Goal: Task Accomplishment & Management: Complete application form

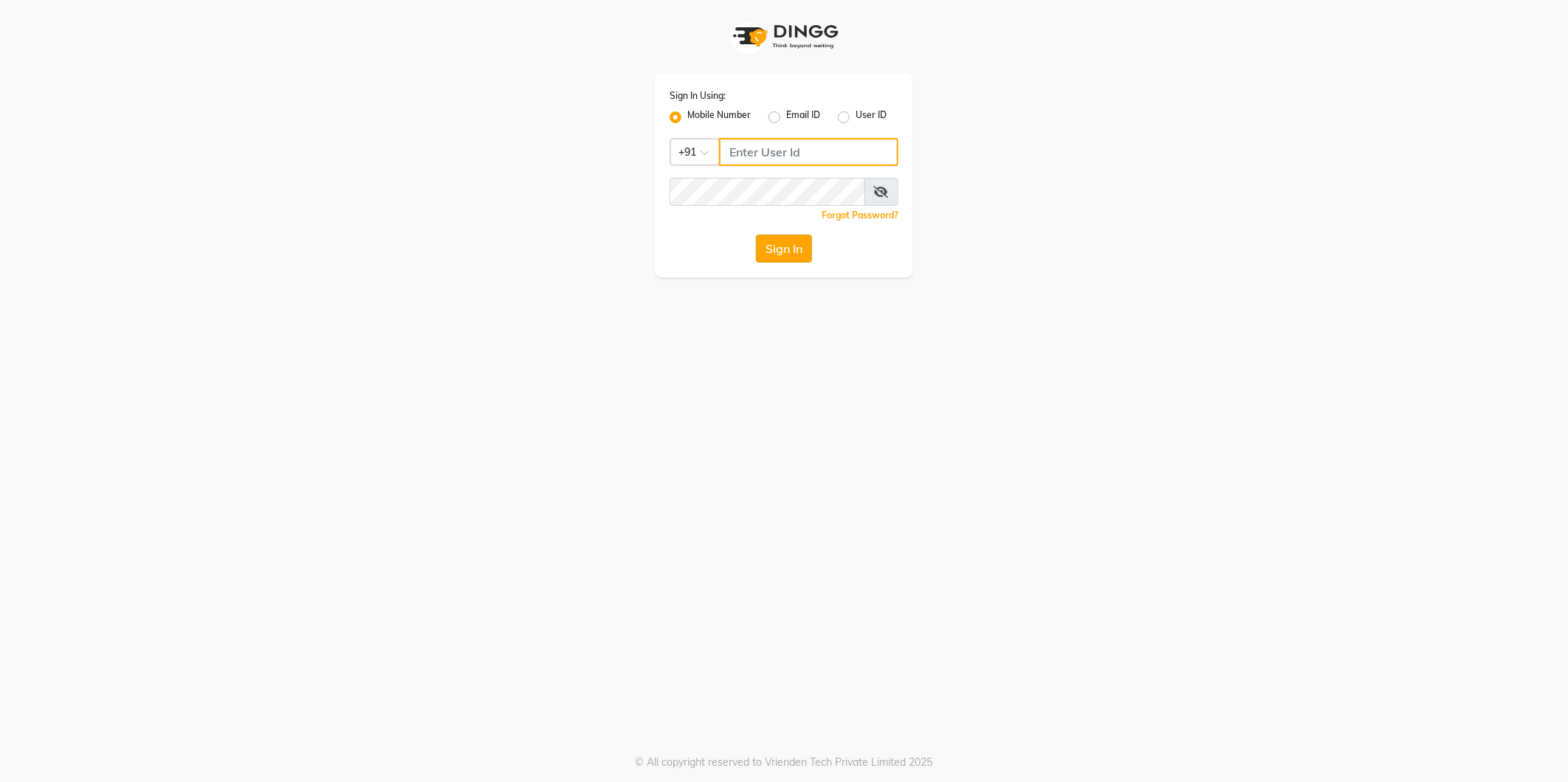
type input "8700041367"
click at [787, 252] on button "Sign In" at bounding box center [784, 248] width 56 height 28
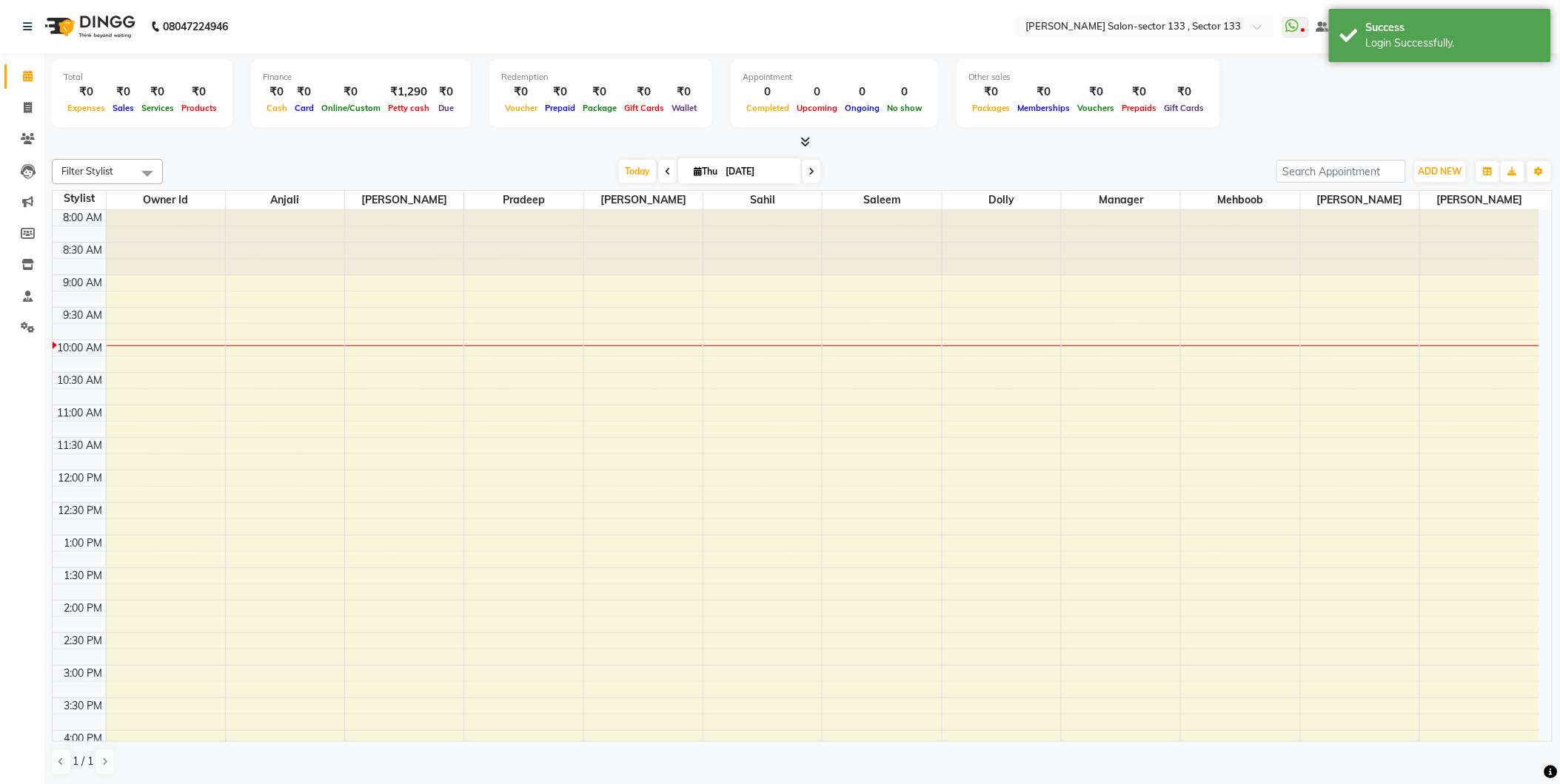
click at [801, 143] on icon at bounding box center [805, 141] width 9 height 11
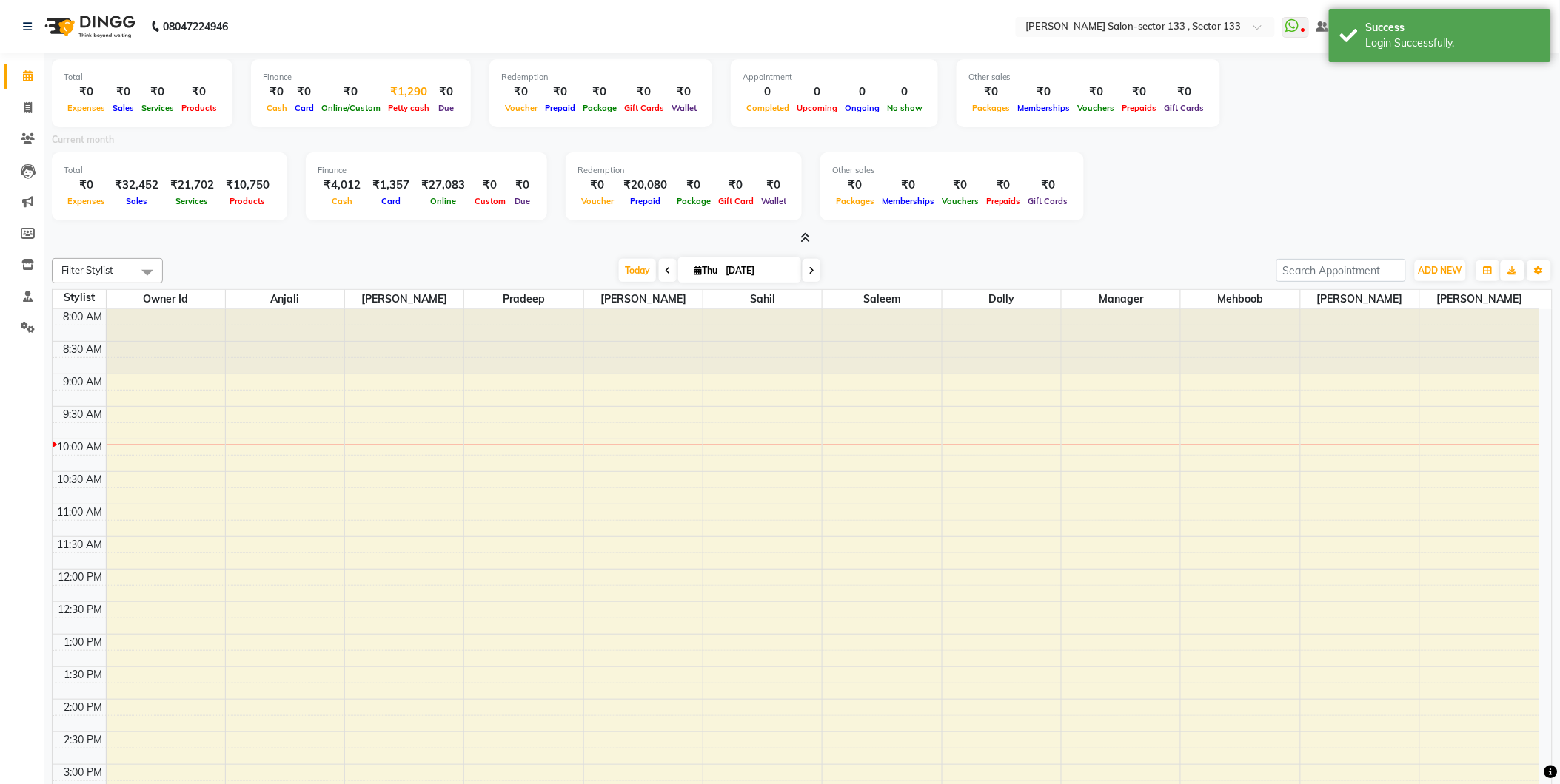
click at [396, 114] on div "Petty cash" at bounding box center [408, 107] width 49 height 15
click at [405, 89] on div "₹1,290" at bounding box center [408, 92] width 49 height 17
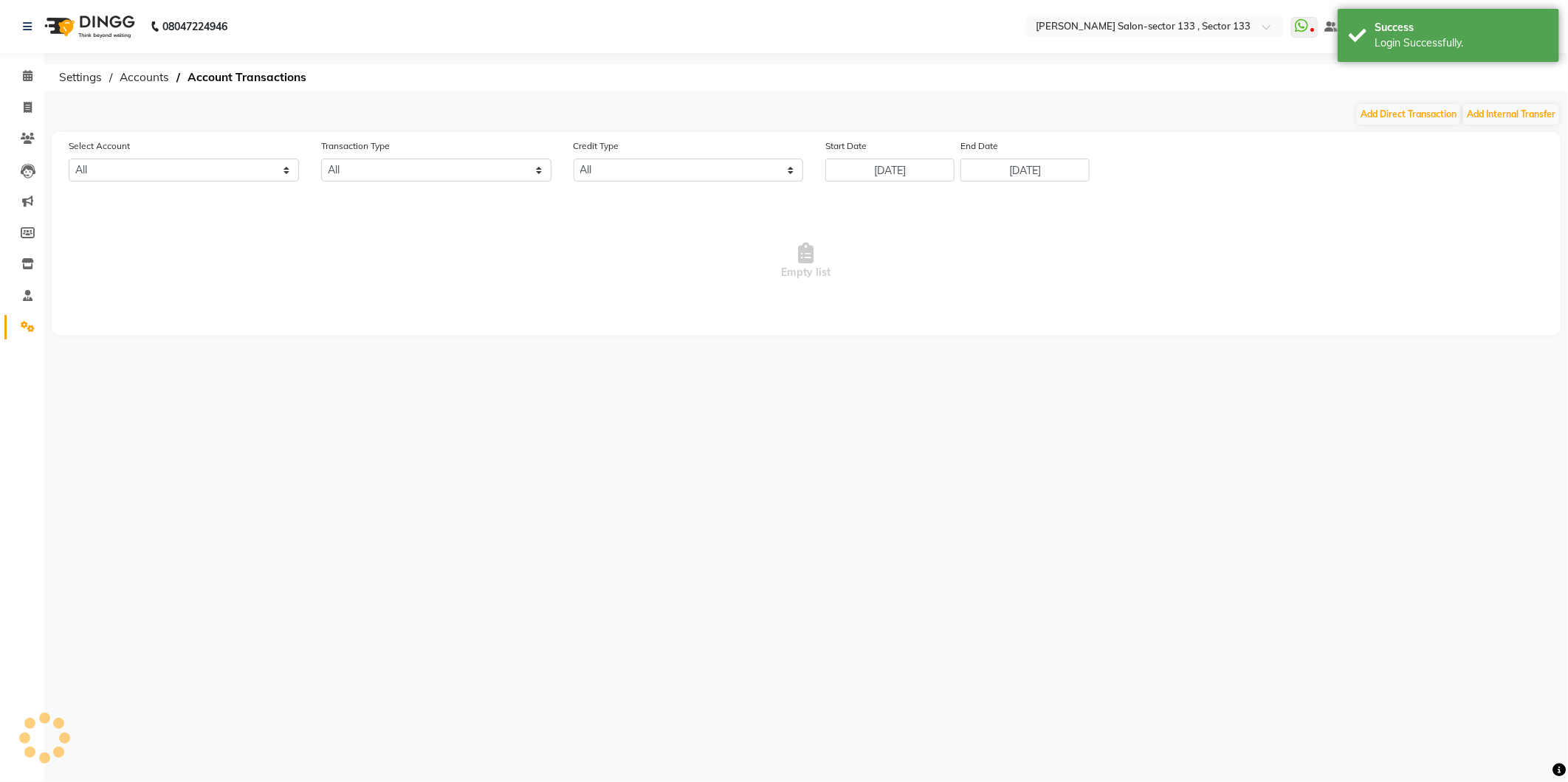
select select "7429"
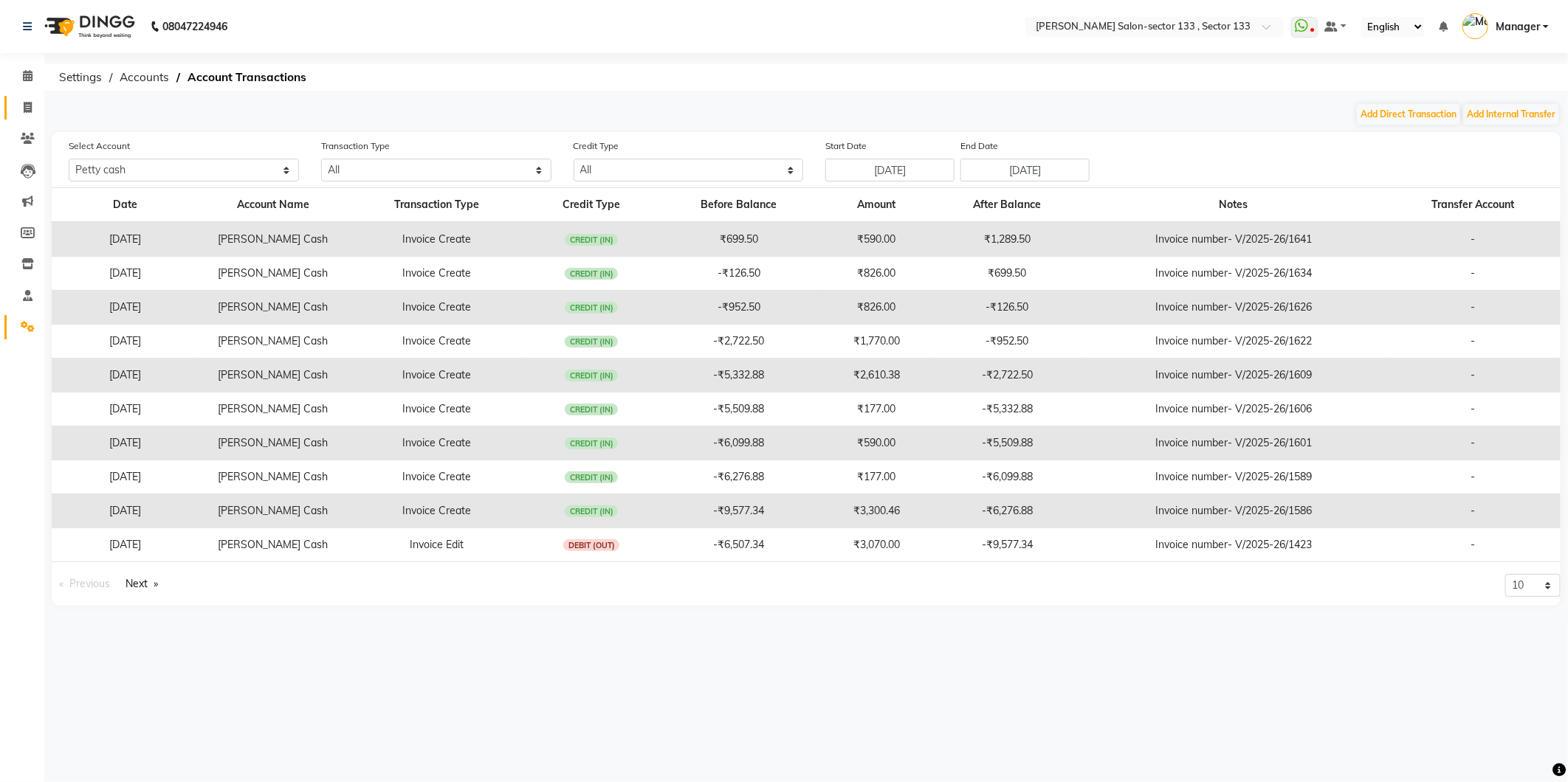
click at [31, 116] on link "Invoice" at bounding box center [22, 108] width 36 height 25
select select "8302"
select select "service"
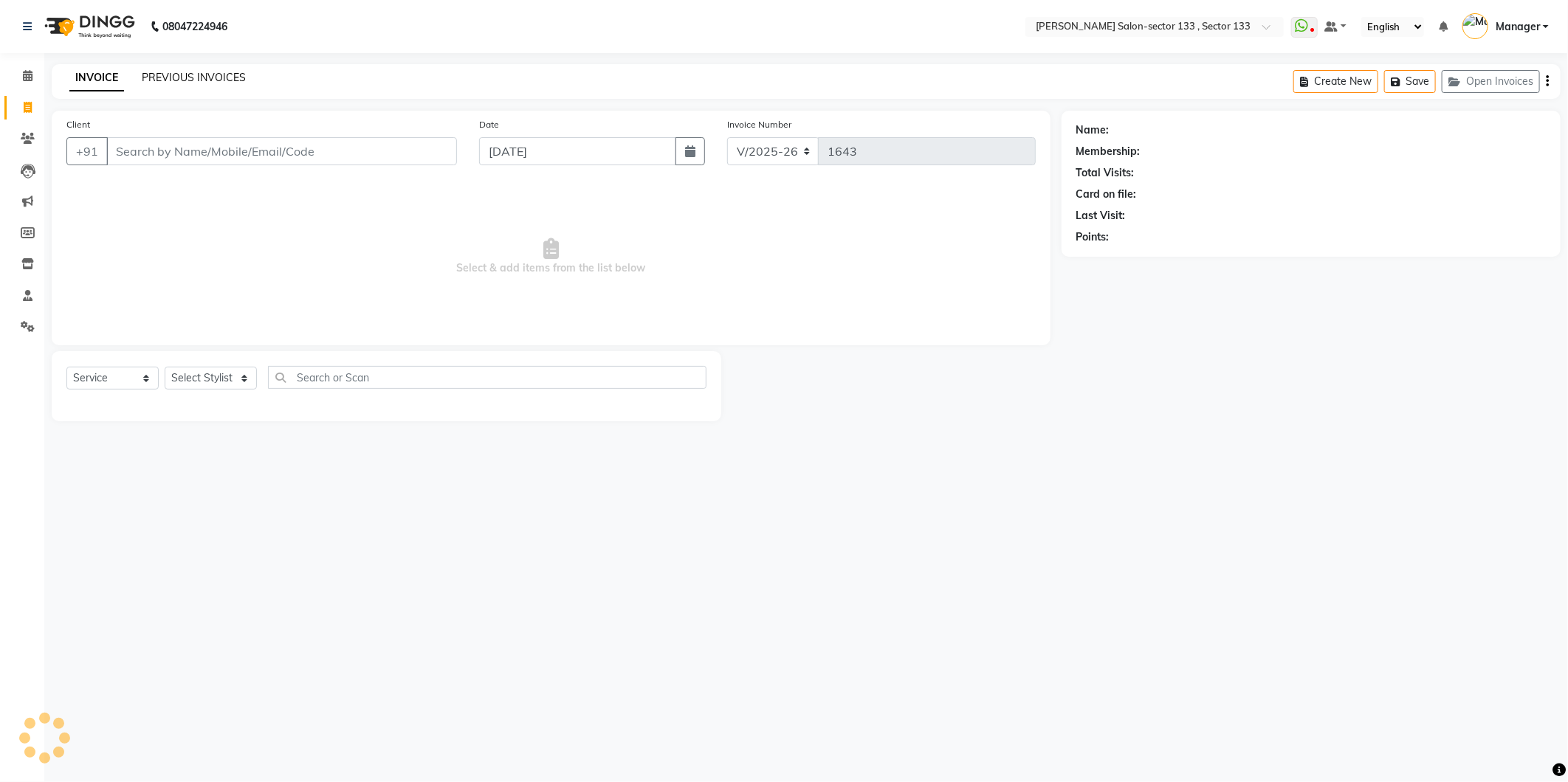
click at [233, 82] on link "PREVIOUS INVOICES" at bounding box center [194, 77] width 104 height 14
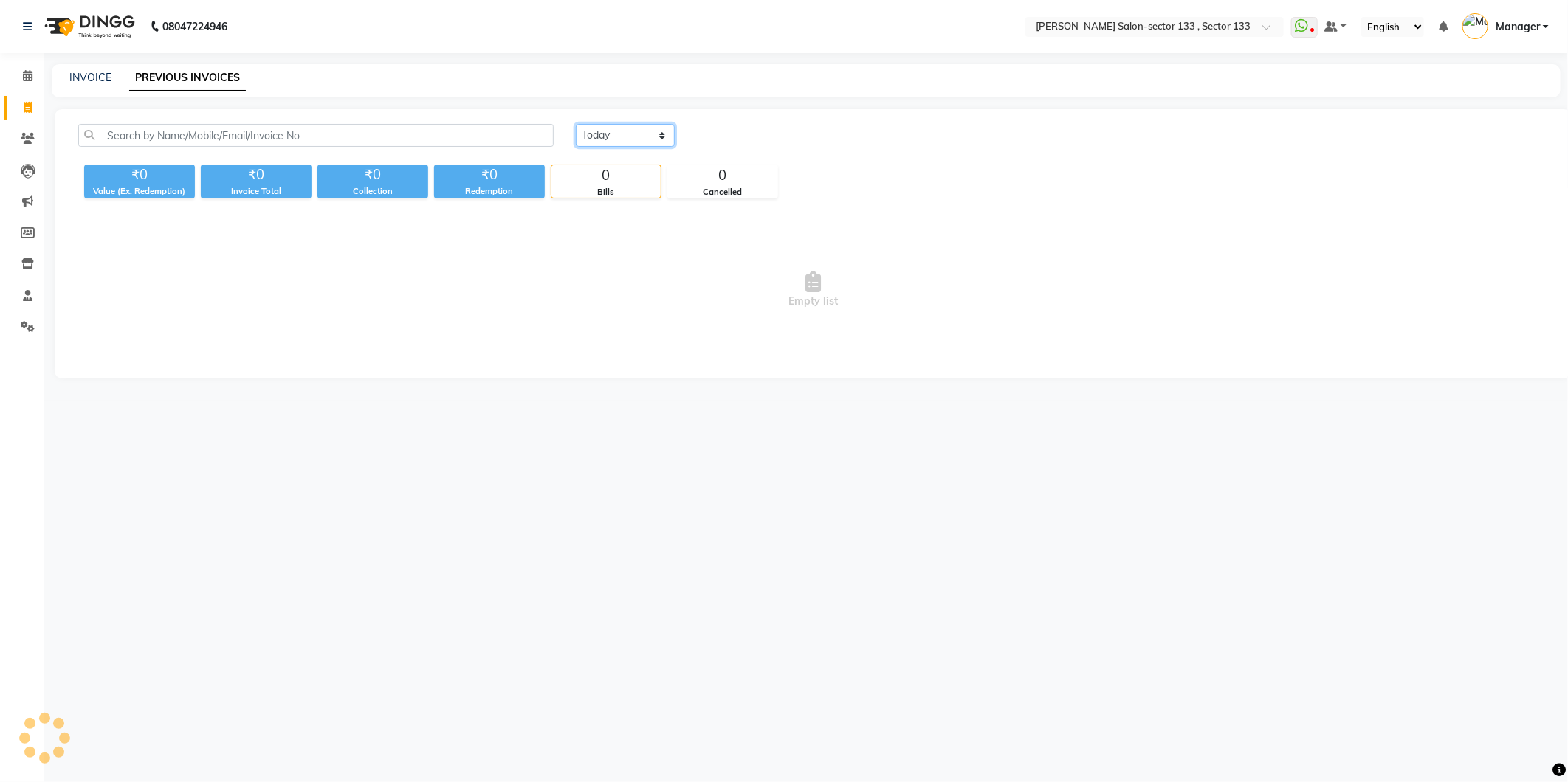
drag, startPoint x: 583, startPoint y: 131, endPoint x: 587, endPoint y: 140, distance: 9.8
click at [583, 130] on select "[DATE] [DATE] Custom Range" at bounding box center [625, 135] width 99 height 23
select select "[DATE]"
click at [576, 124] on select "[DATE] [DATE] Custom Range" at bounding box center [625, 135] width 99 height 23
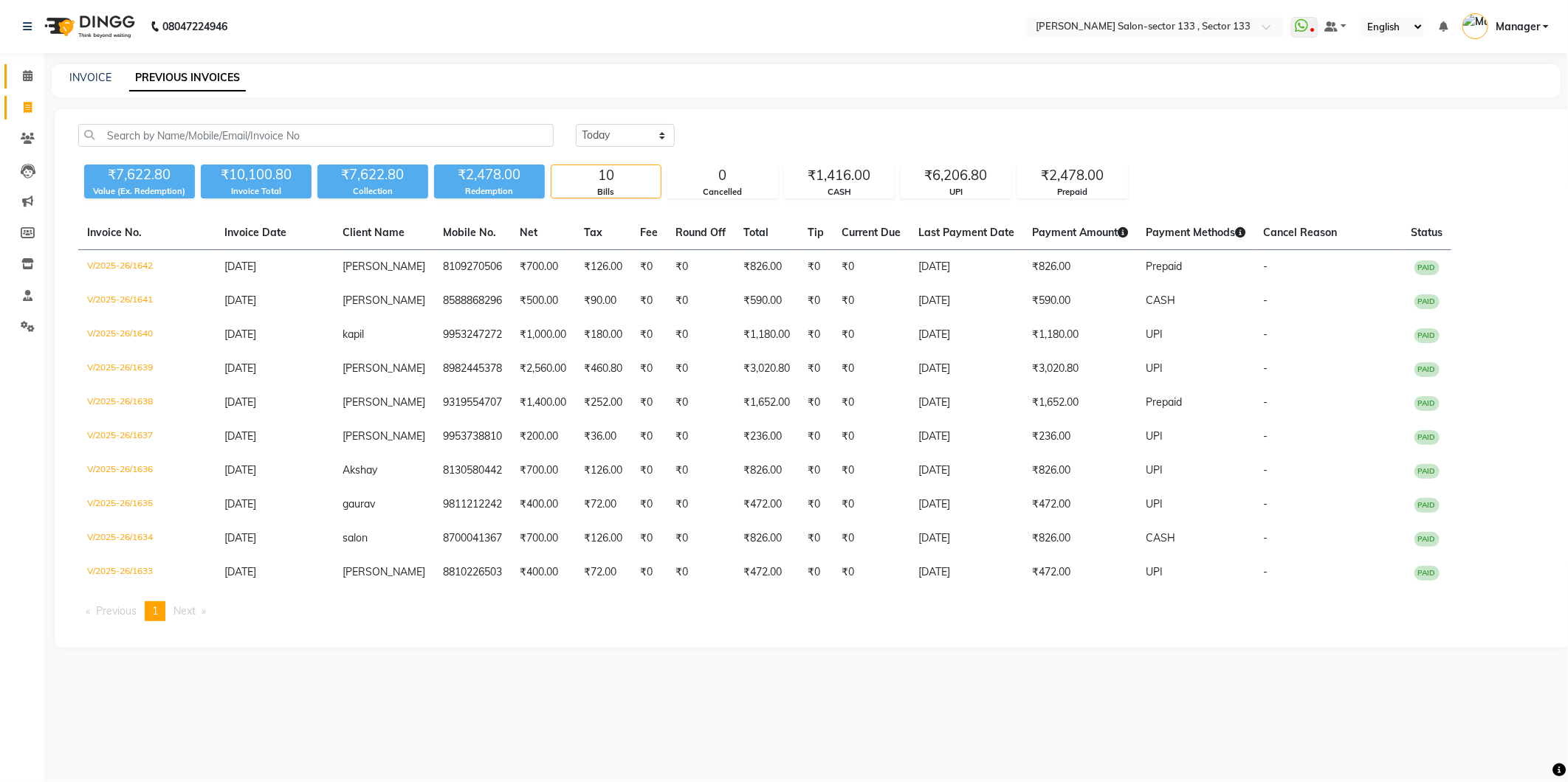
drag, startPoint x: 5, startPoint y: 65, endPoint x: 26, endPoint y: 79, distance: 25.2
click at [5, 65] on link "Calendar" at bounding box center [22, 76] width 36 height 25
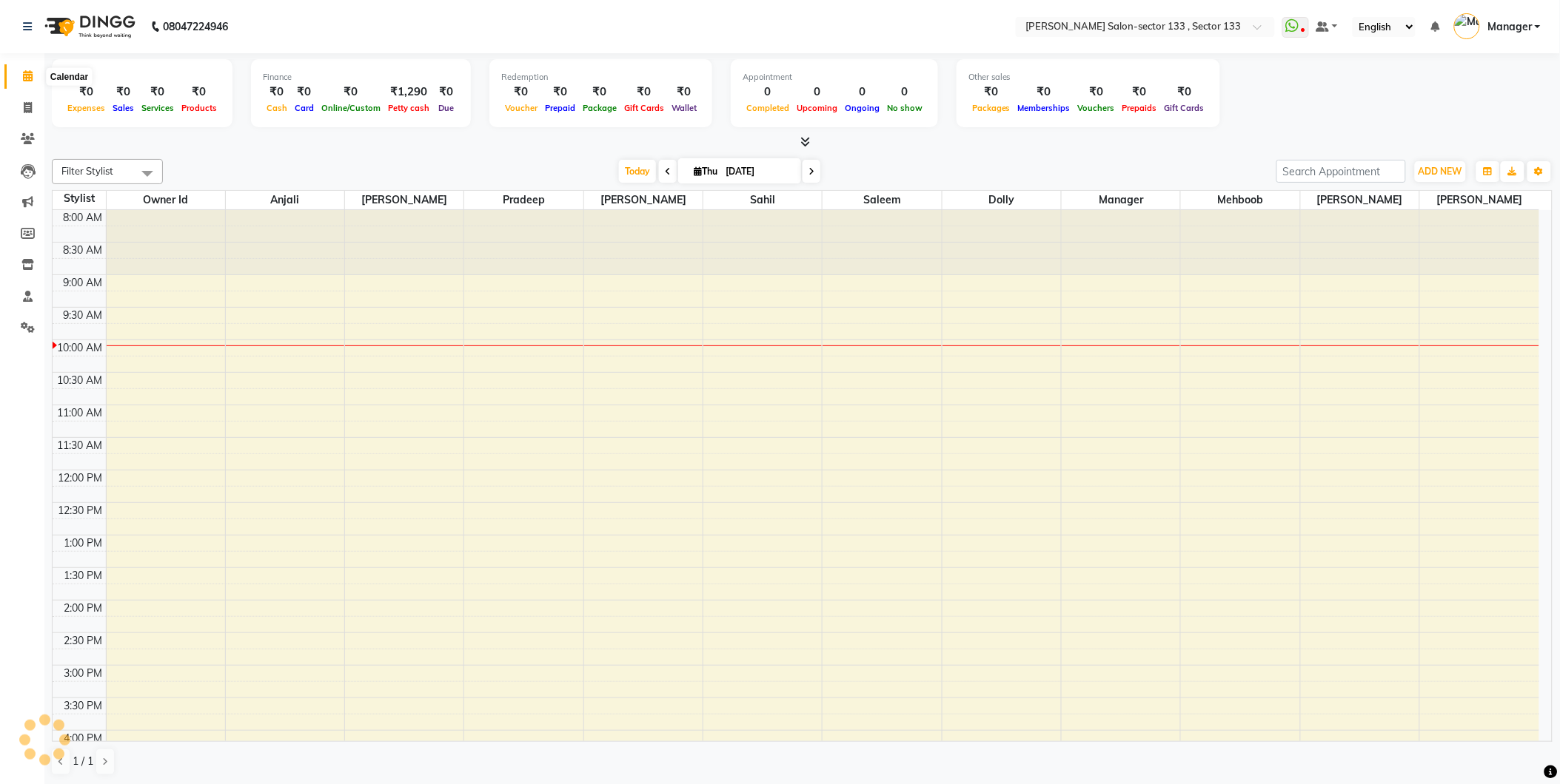
click at [27, 80] on icon at bounding box center [27, 75] width 9 height 11
click at [414, 79] on div "Finance" at bounding box center [361, 77] width 196 height 13
click at [410, 85] on div "₹1,290" at bounding box center [408, 92] width 49 height 17
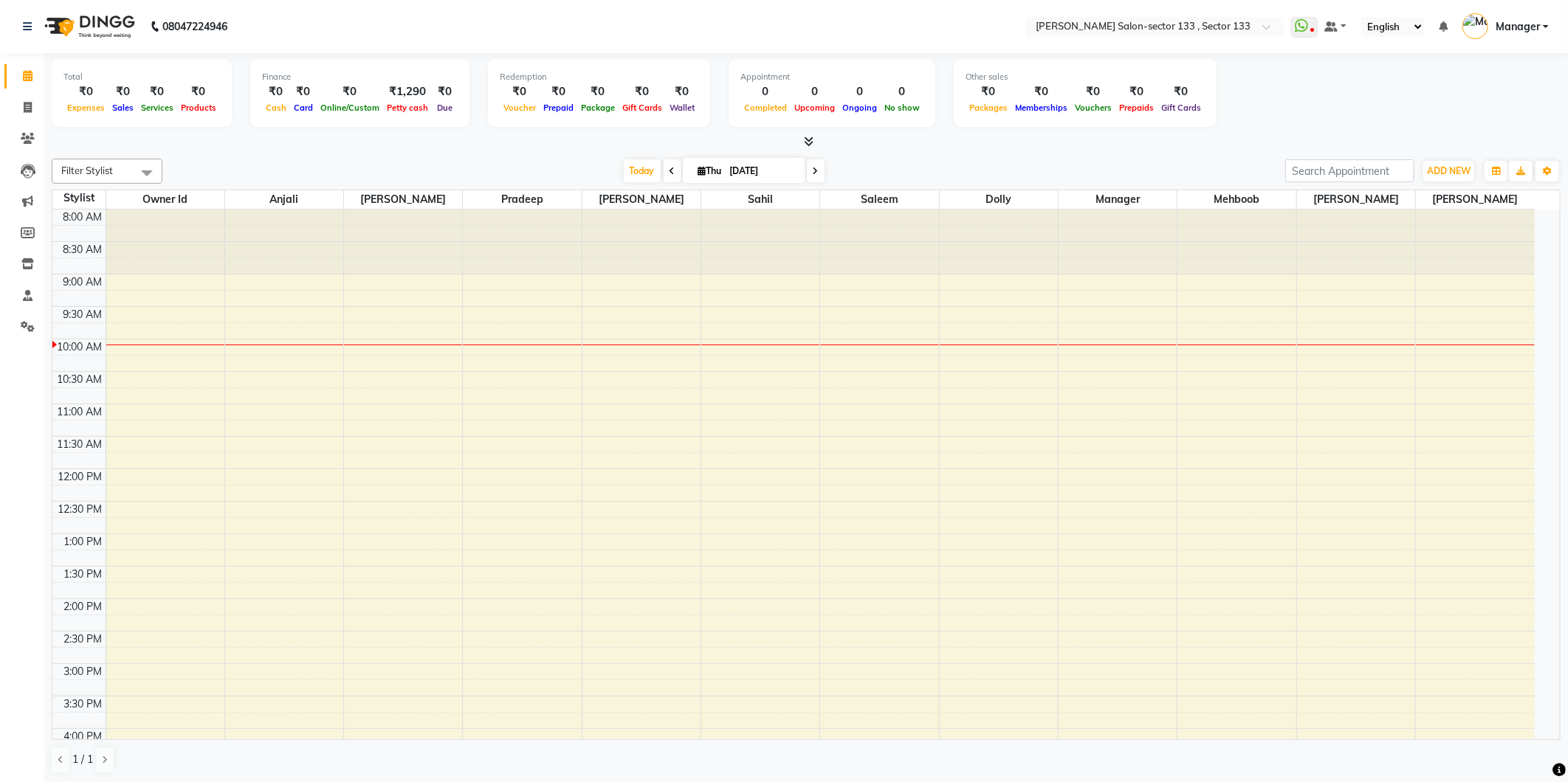
select select "7429"
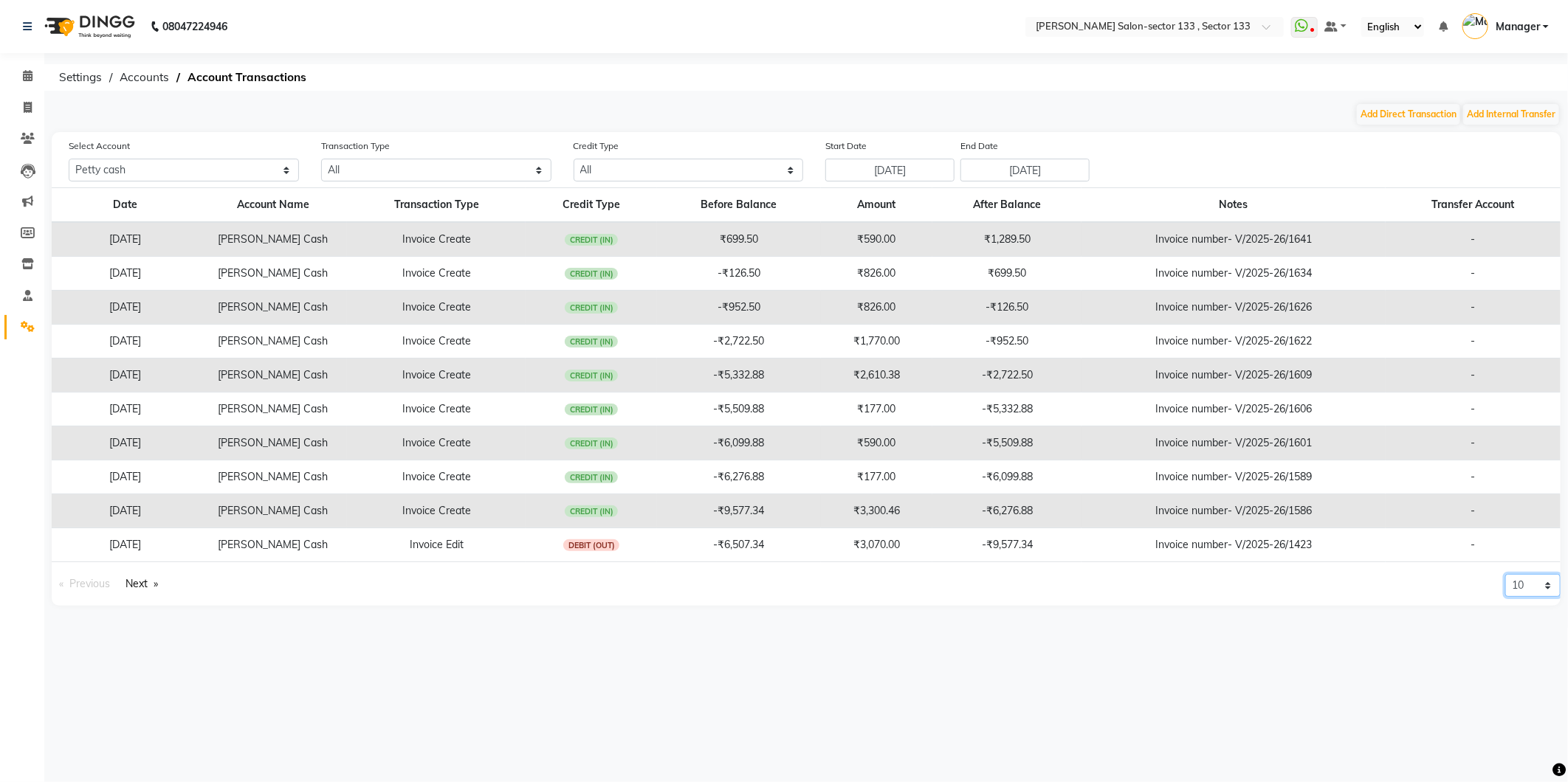
click at [1518, 585] on select "10 20 50 100" at bounding box center [1533, 586] width 55 height 23
select select "100"
click at [1506, 598] on select "10 20 50 100" at bounding box center [1533, 586] width 55 height 23
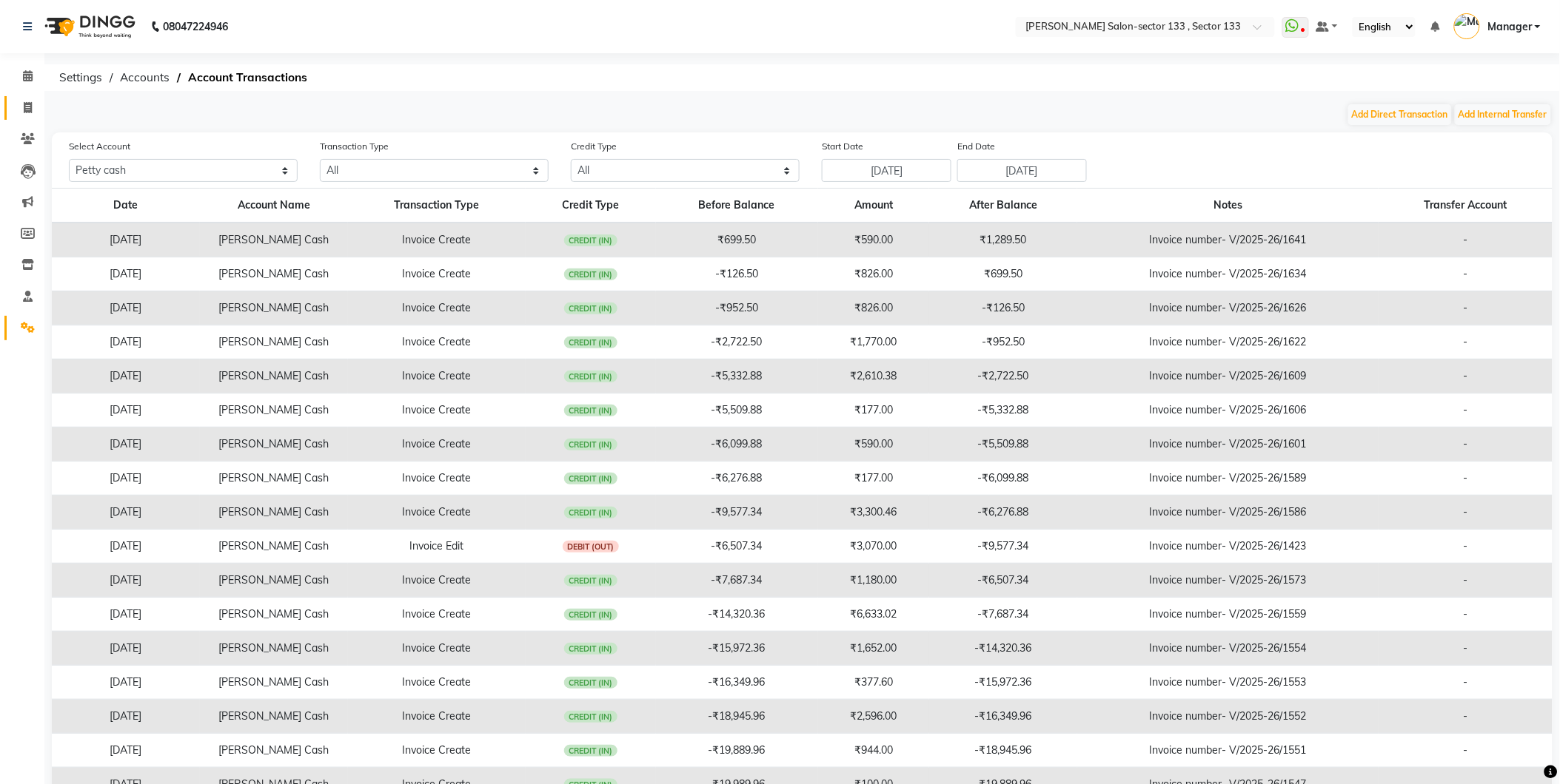
click at [36, 105] on span at bounding box center [27, 108] width 26 height 17
select select "service"
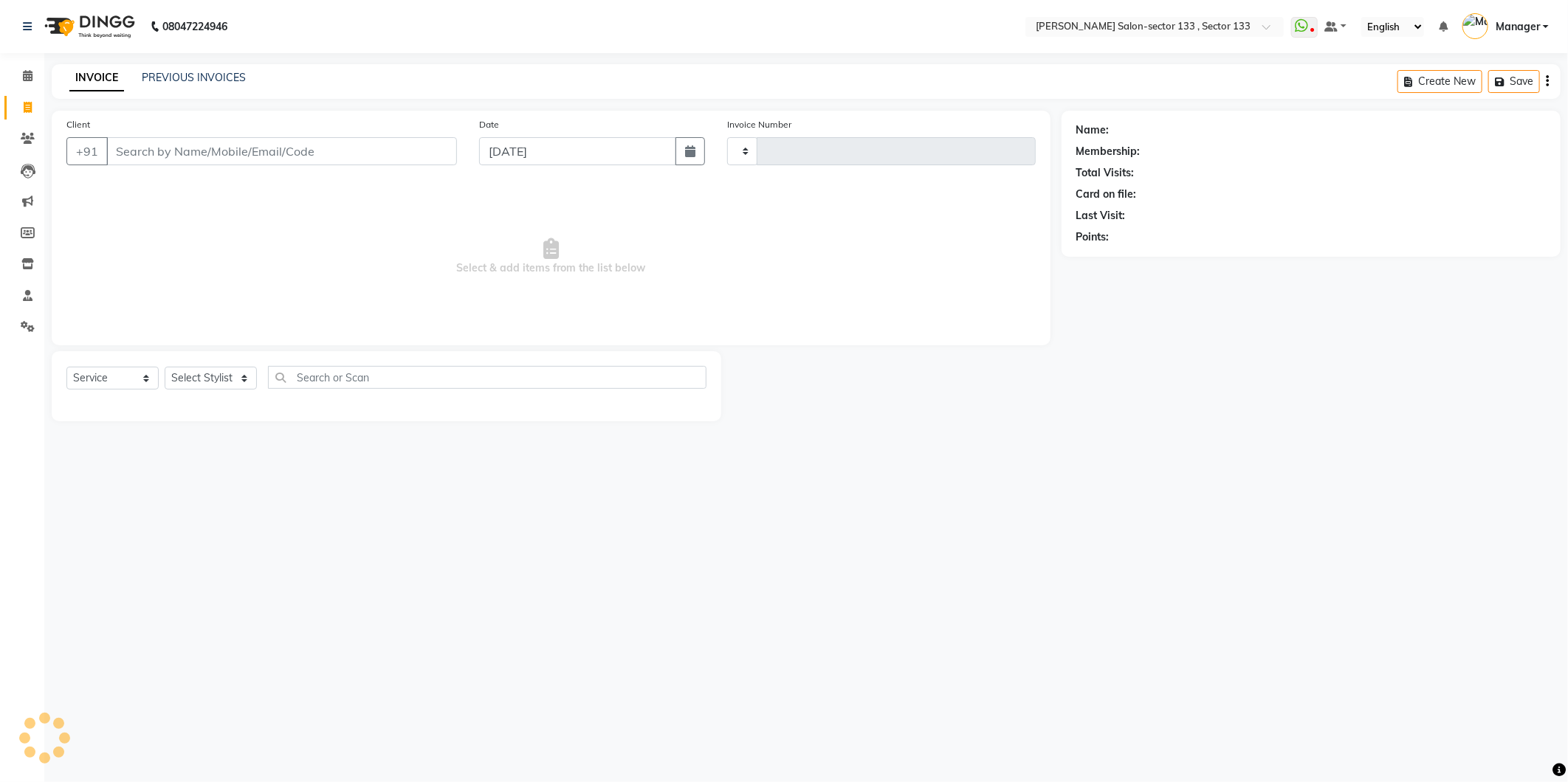
type input "1643"
select select "8302"
click at [200, 75] on link "PREVIOUS INVOICES" at bounding box center [194, 77] width 104 height 14
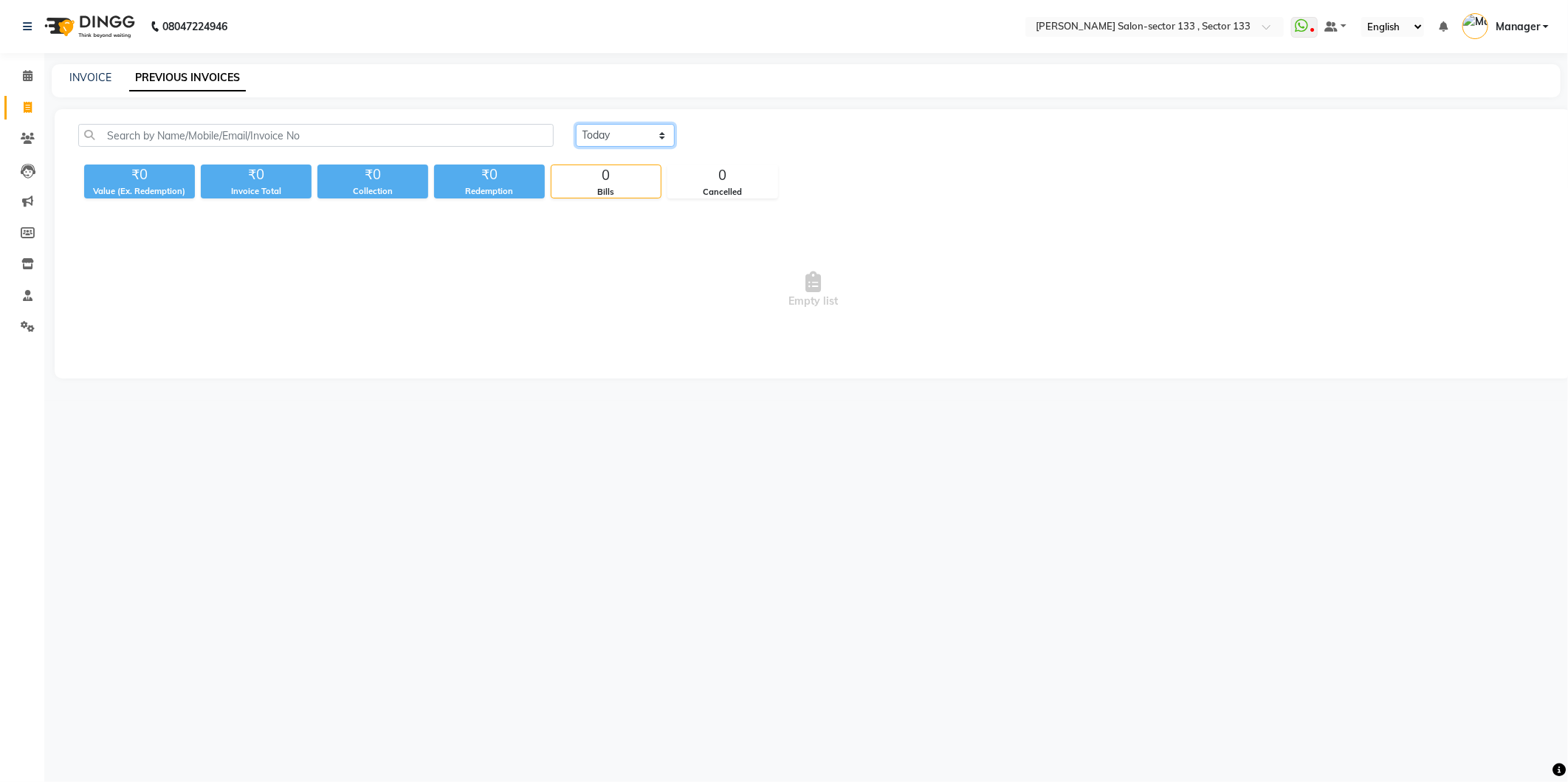
click at [615, 139] on select "[DATE] [DATE] Custom Range" at bounding box center [625, 135] width 99 height 23
click at [576, 124] on select "[DATE] [DATE] Custom Range" at bounding box center [625, 135] width 99 height 23
click at [604, 139] on select "[DATE] [DATE] Custom Range" at bounding box center [631, 136] width 111 height 23
select select "[DATE]"
click at [576, 125] on select "[DATE] [DATE] Custom Range" at bounding box center [631, 136] width 111 height 23
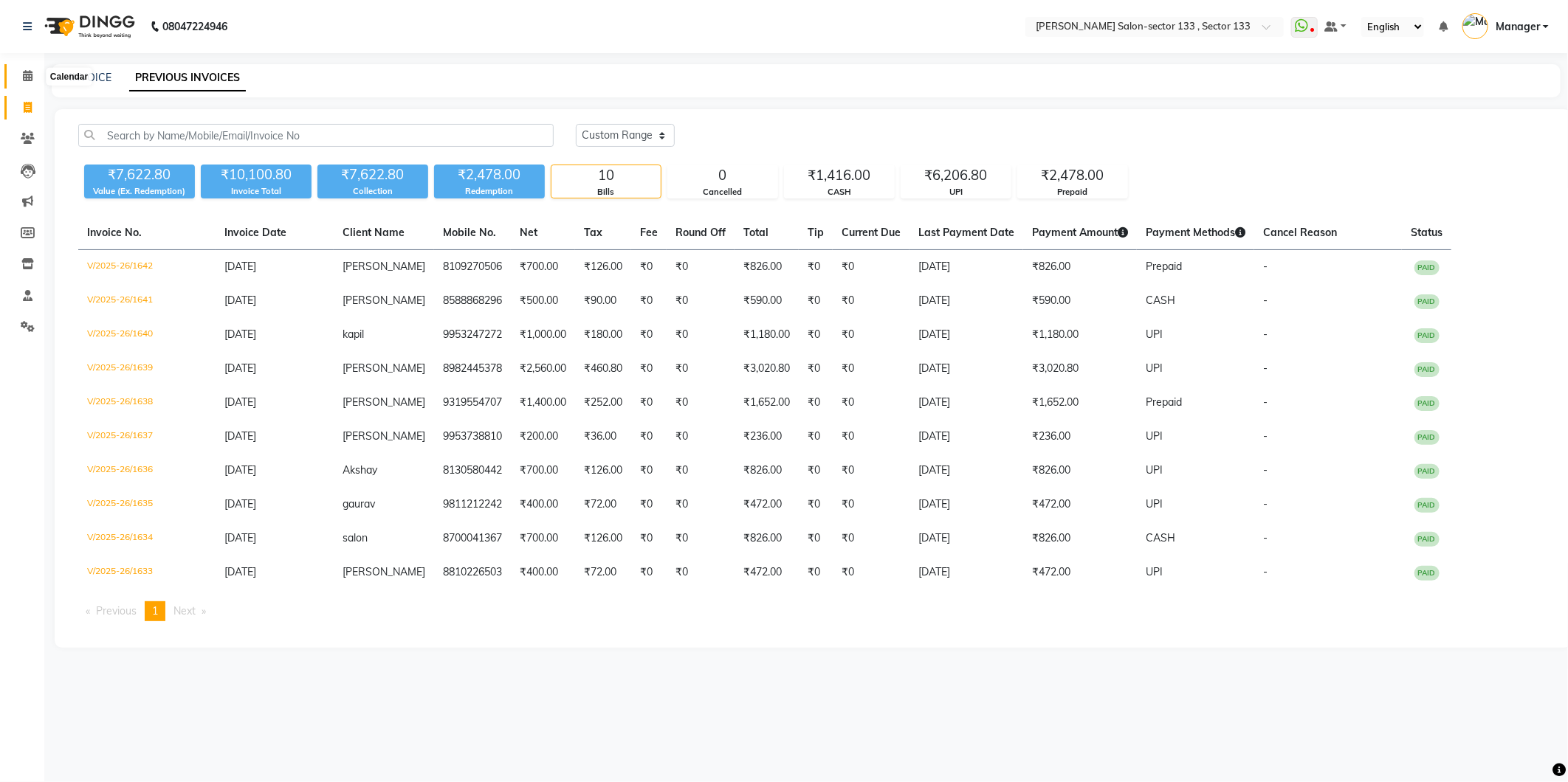
click at [17, 71] on span at bounding box center [27, 76] width 26 height 17
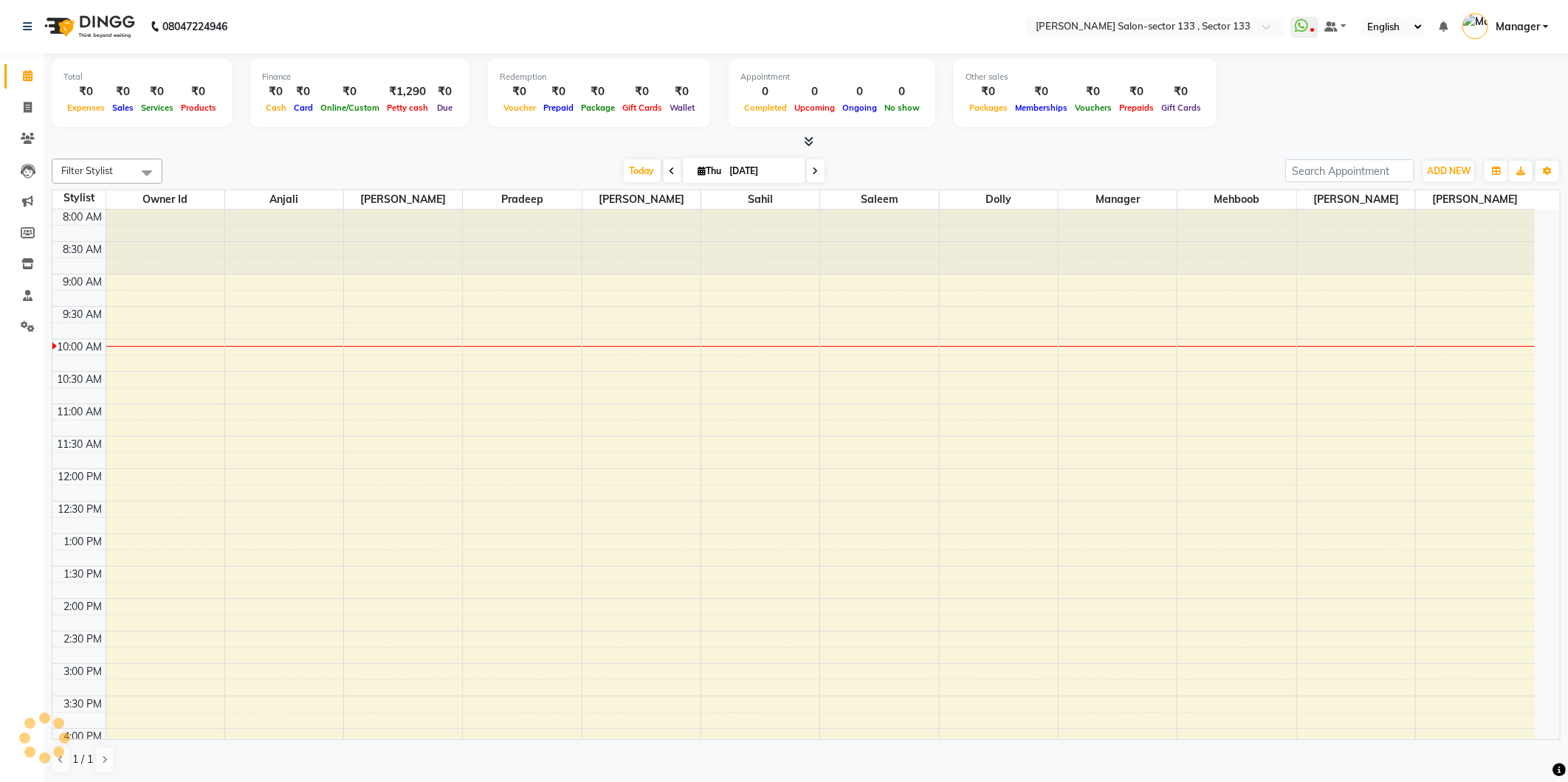
click at [18, 71] on span at bounding box center [27, 76] width 26 height 17
click at [19, 71] on span at bounding box center [27, 76] width 26 height 17
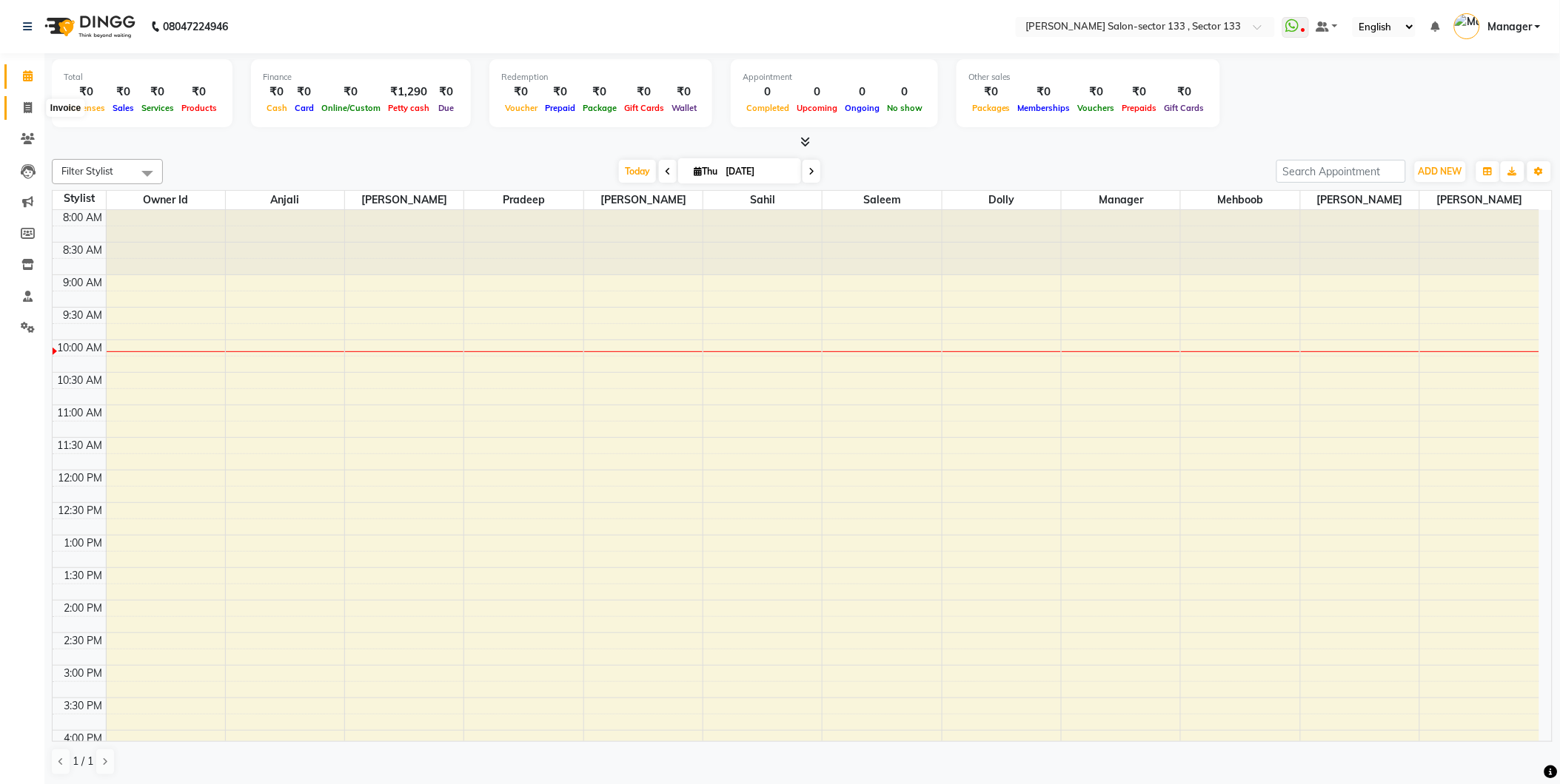
click at [26, 107] on icon at bounding box center [28, 107] width 9 height 11
select select "8302"
select select "service"
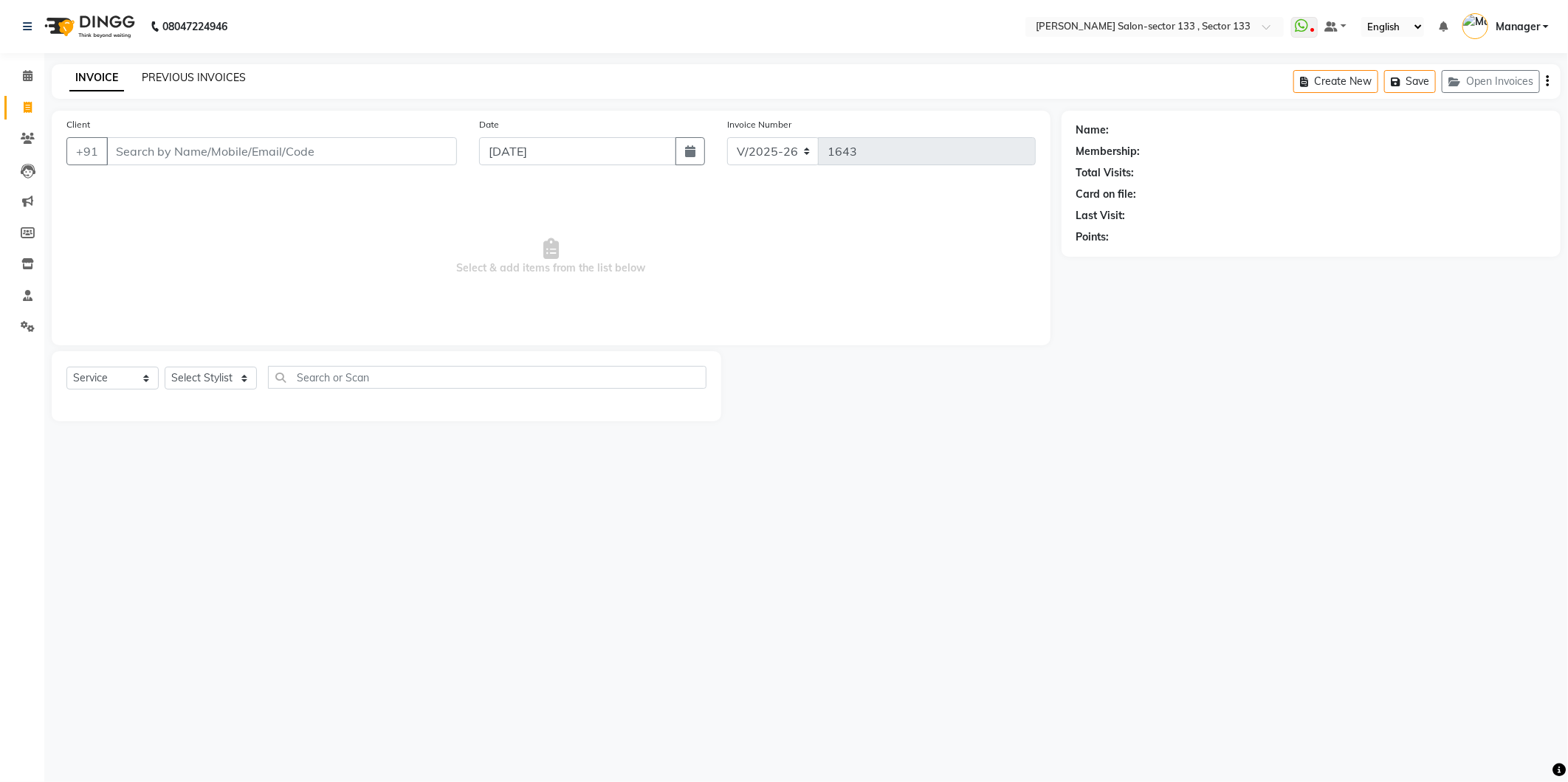
click at [151, 76] on link "PREVIOUS INVOICES" at bounding box center [194, 77] width 104 height 14
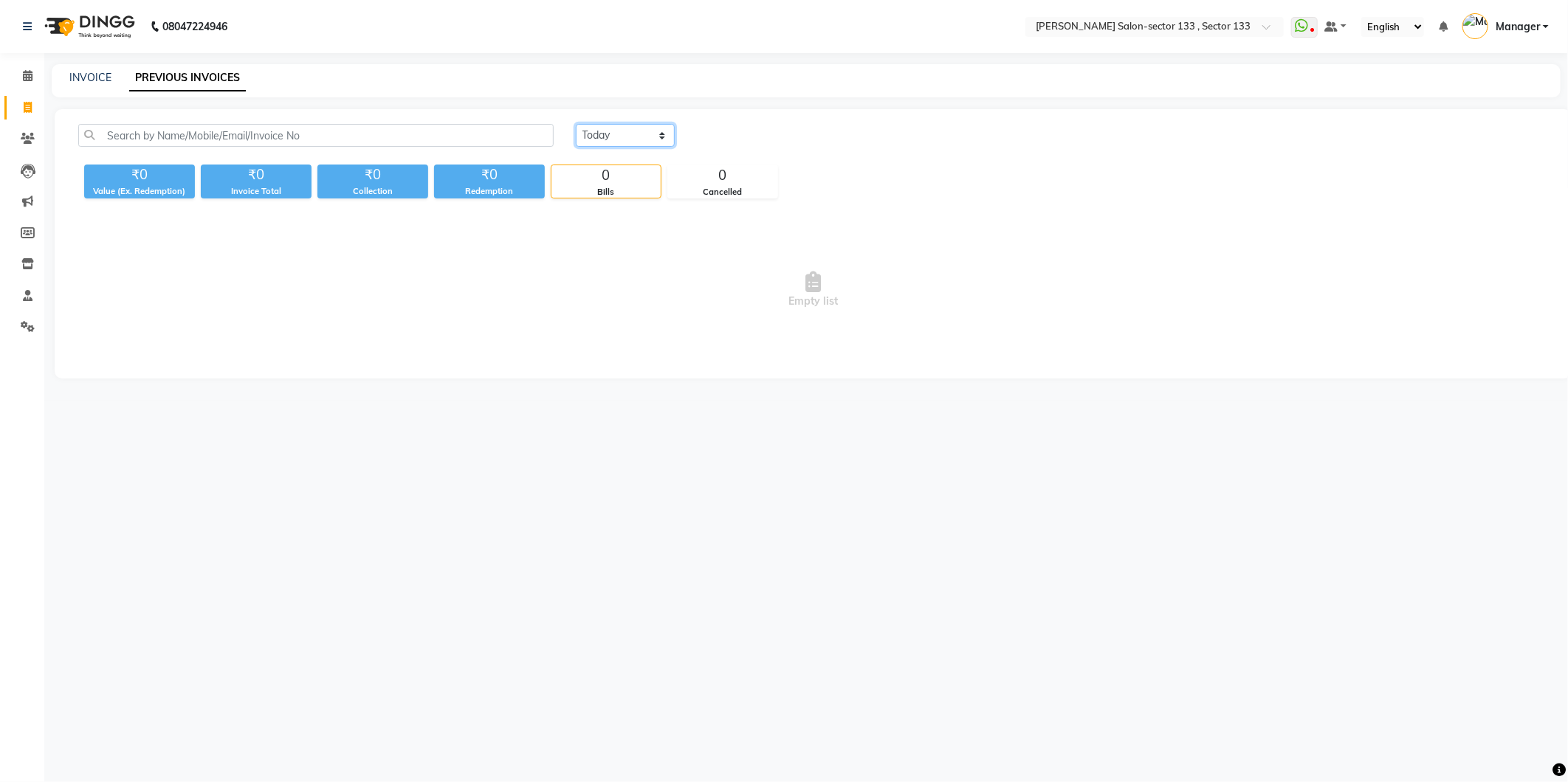
drag, startPoint x: 658, startPoint y: 140, endPoint x: 656, endPoint y: 149, distance: 9.2
click at [658, 140] on select "[DATE] [DATE] Custom Range" at bounding box center [625, 135] width 99 height 23
select select "[DATE]"
click at [576, 124] on select "[DATE] [DATE] Custom Range" at bounding box center [625, 135] width 99 height 23
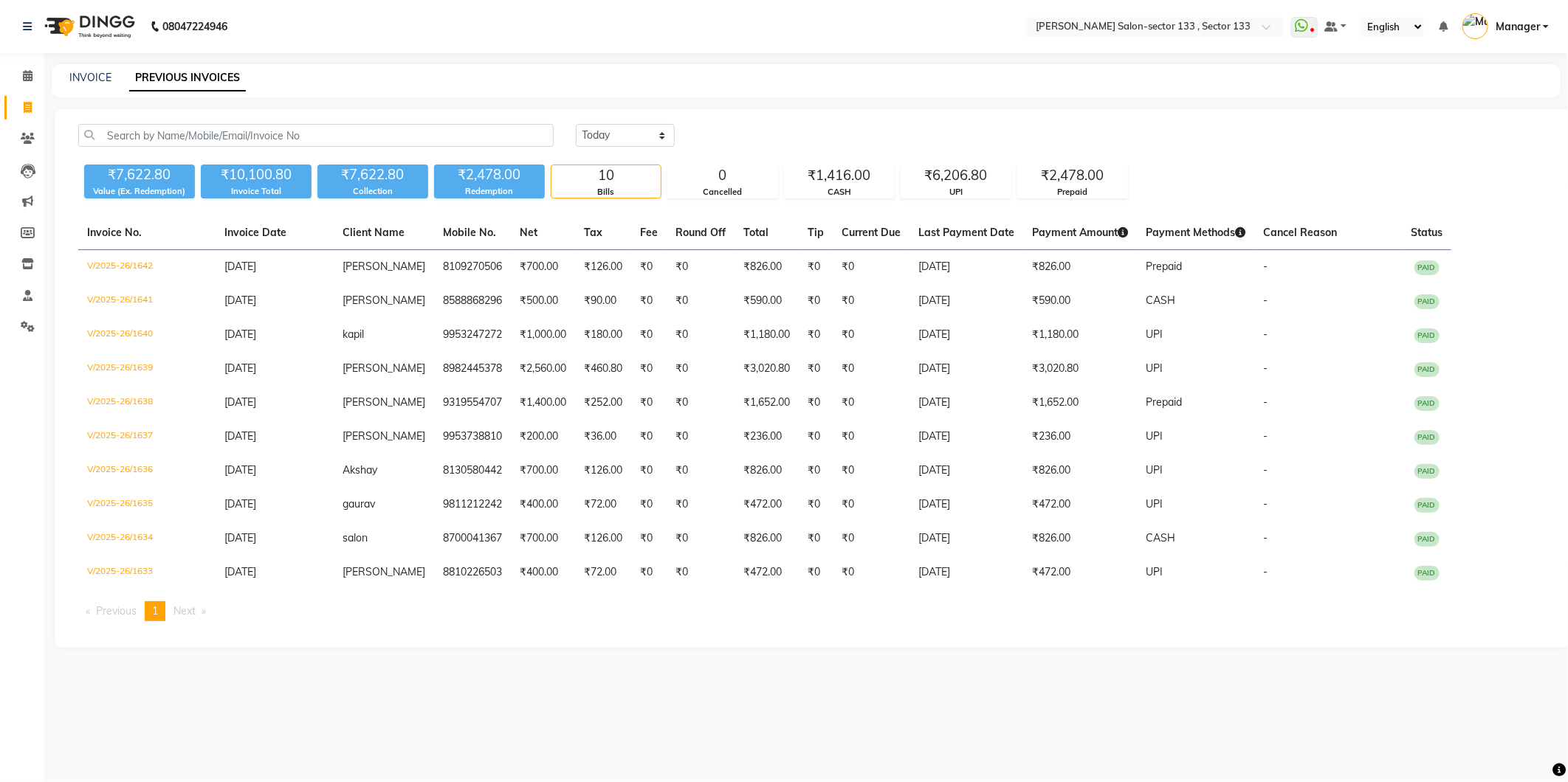
click at [45, 104] on main "INVOICE PREVIOUS INVOICES [DATE] [DATE] Custom Range ₹7,622.80 Value (Ex. Redem…" at bounding box center [806, 367] width 1524 height 606
click at [30, 86] on link "Calendar" at bounding box center [22, 76] width 36 height 25
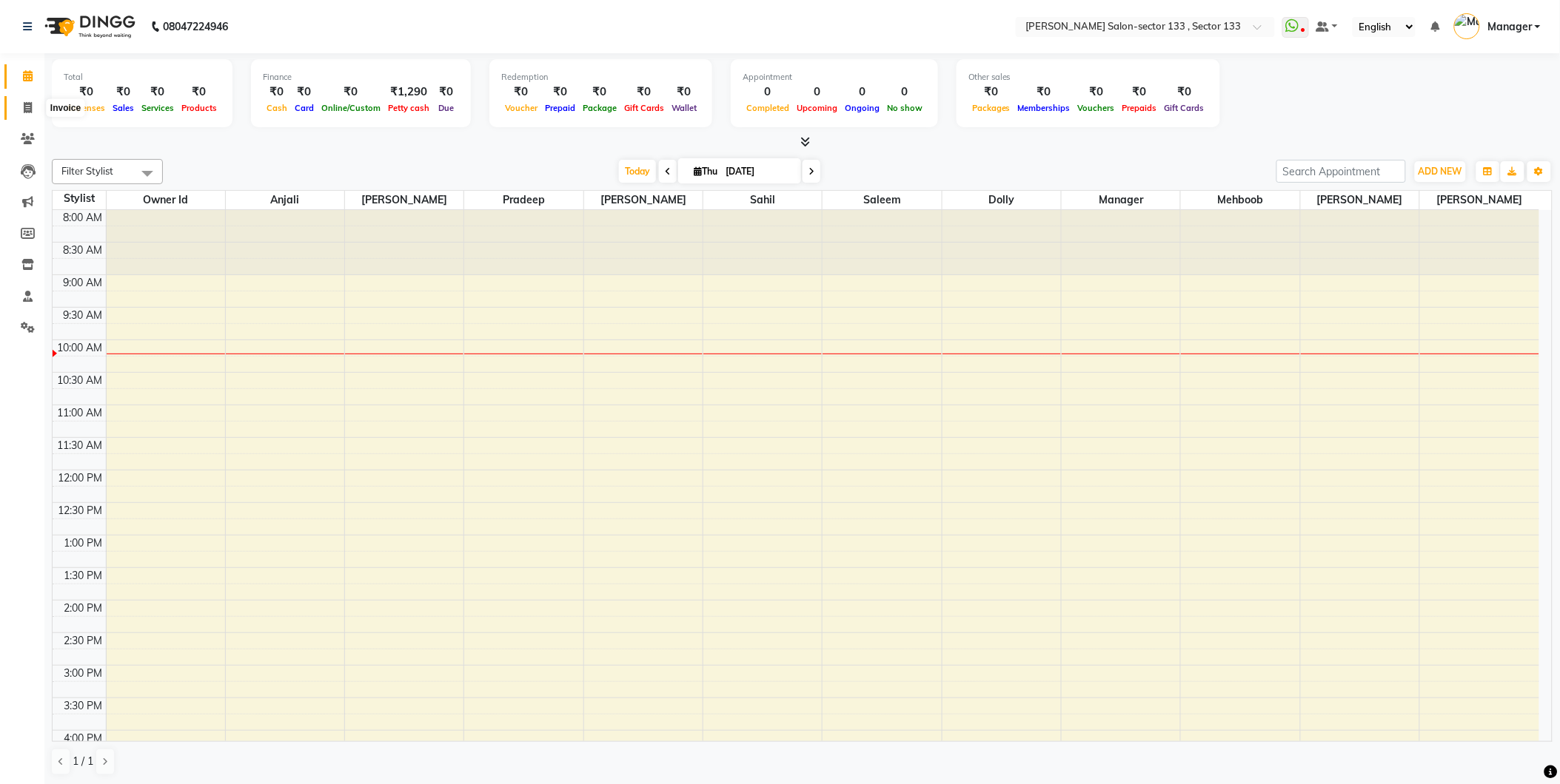
click at [20, 104] on span at bounding box center [27, 108] width 26 height 17
select select "service"
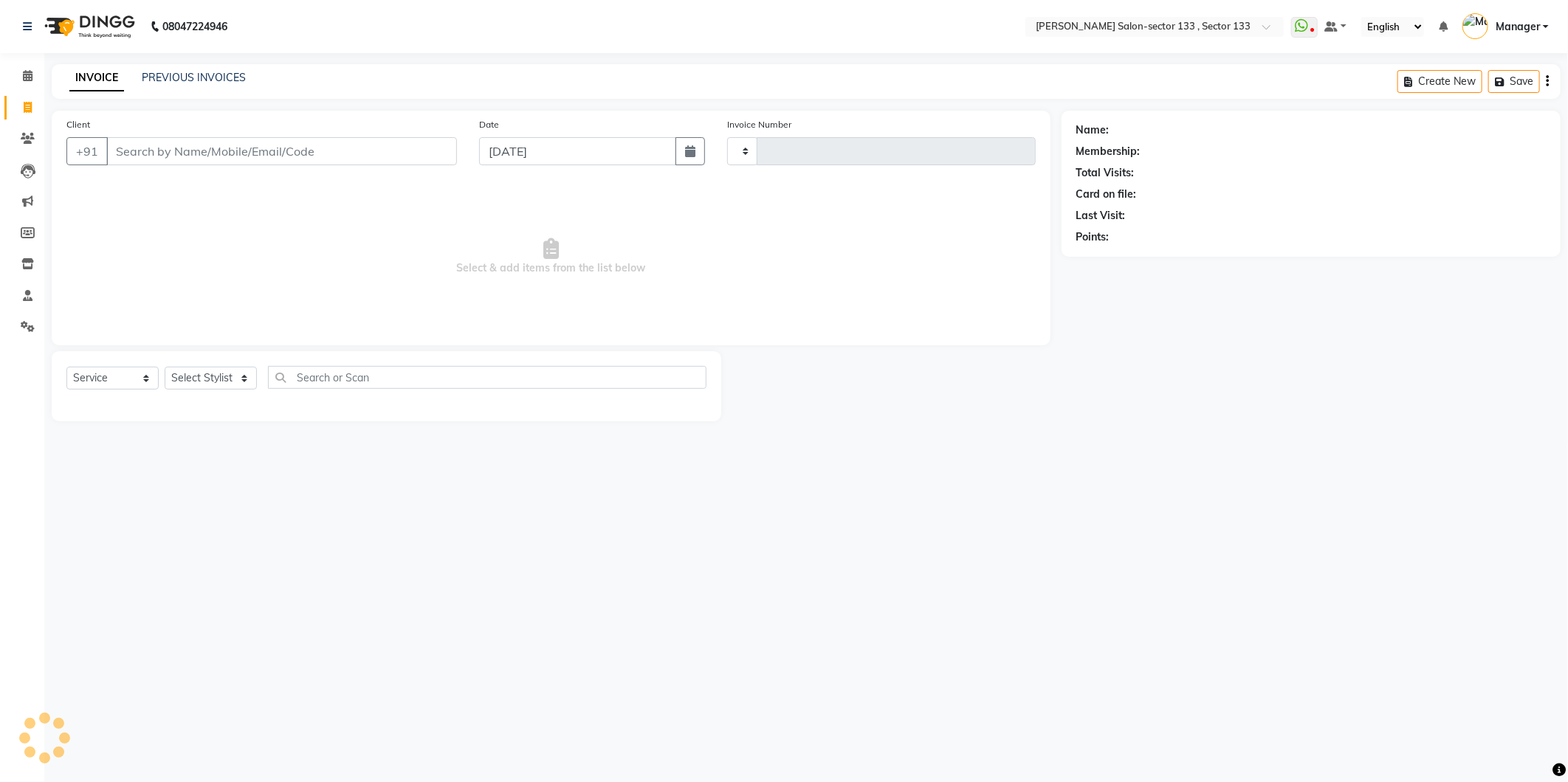
type input "1643"
select select "8302"
click at [171, 83] on link "PREVIOUS INVOICES" at bounding box center [194, 77] width 104 height 14
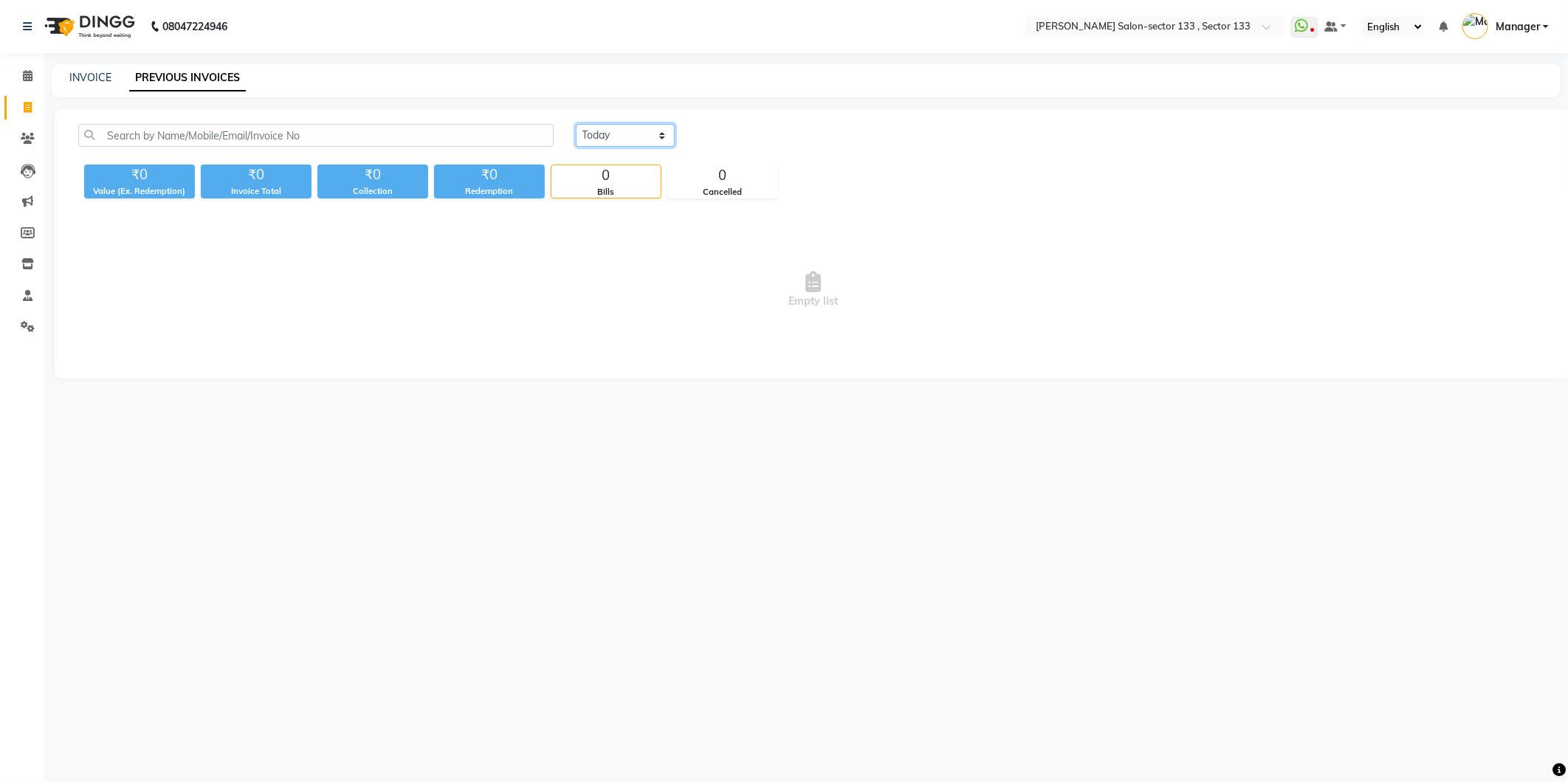
click at [601, 133] on select "[DATE] [DATE] Custom Range" at bounding box center [625, 135] width 99 height 23
select select "[DATE]"
click at [576, 124] on select "[DATE] [DATE] Custom Range" at bounding box center [625, 135] width 99 height 23
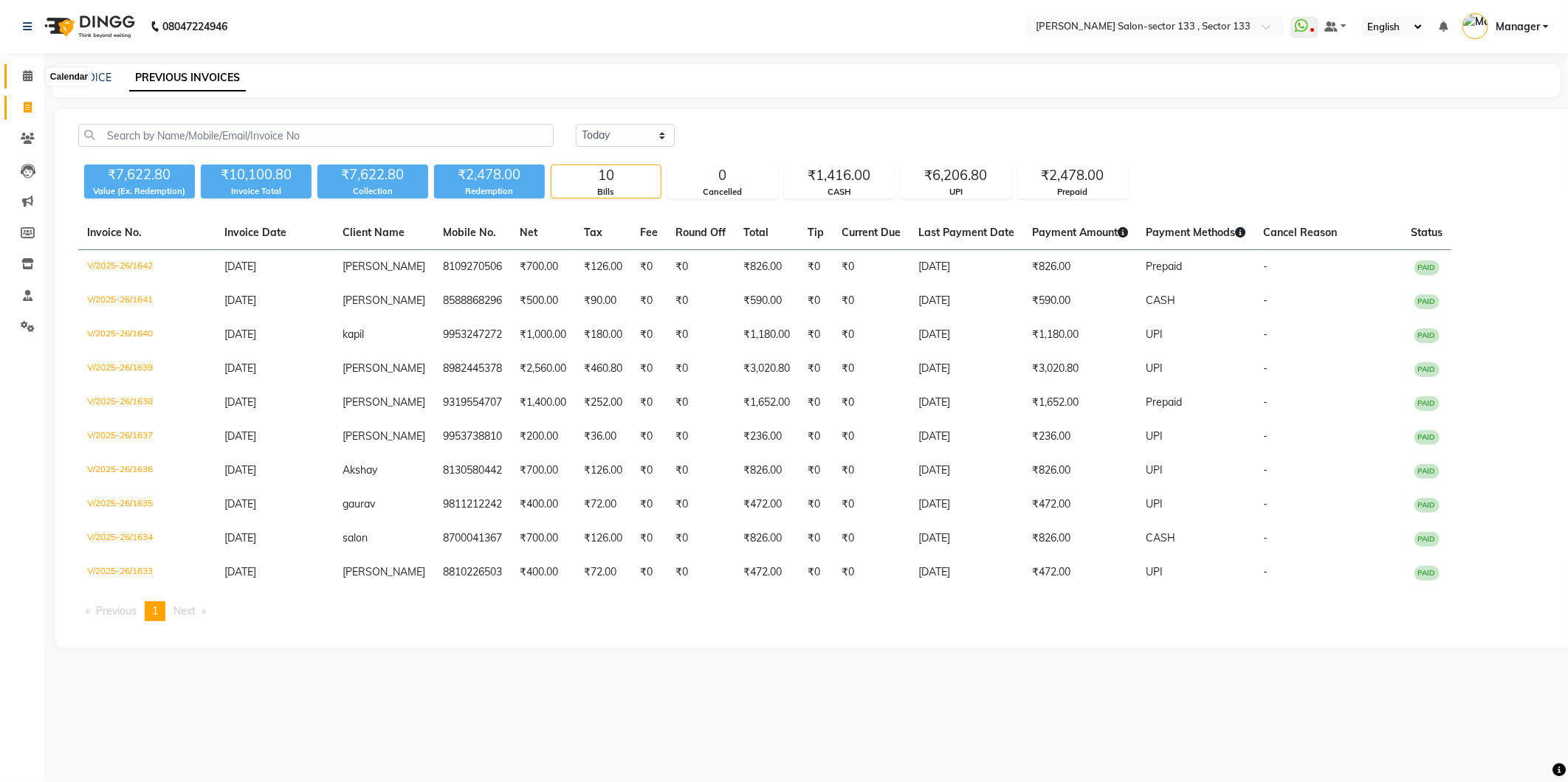
click at [26, 79] on icon at bounding box center [27, 75] width 9 height 11
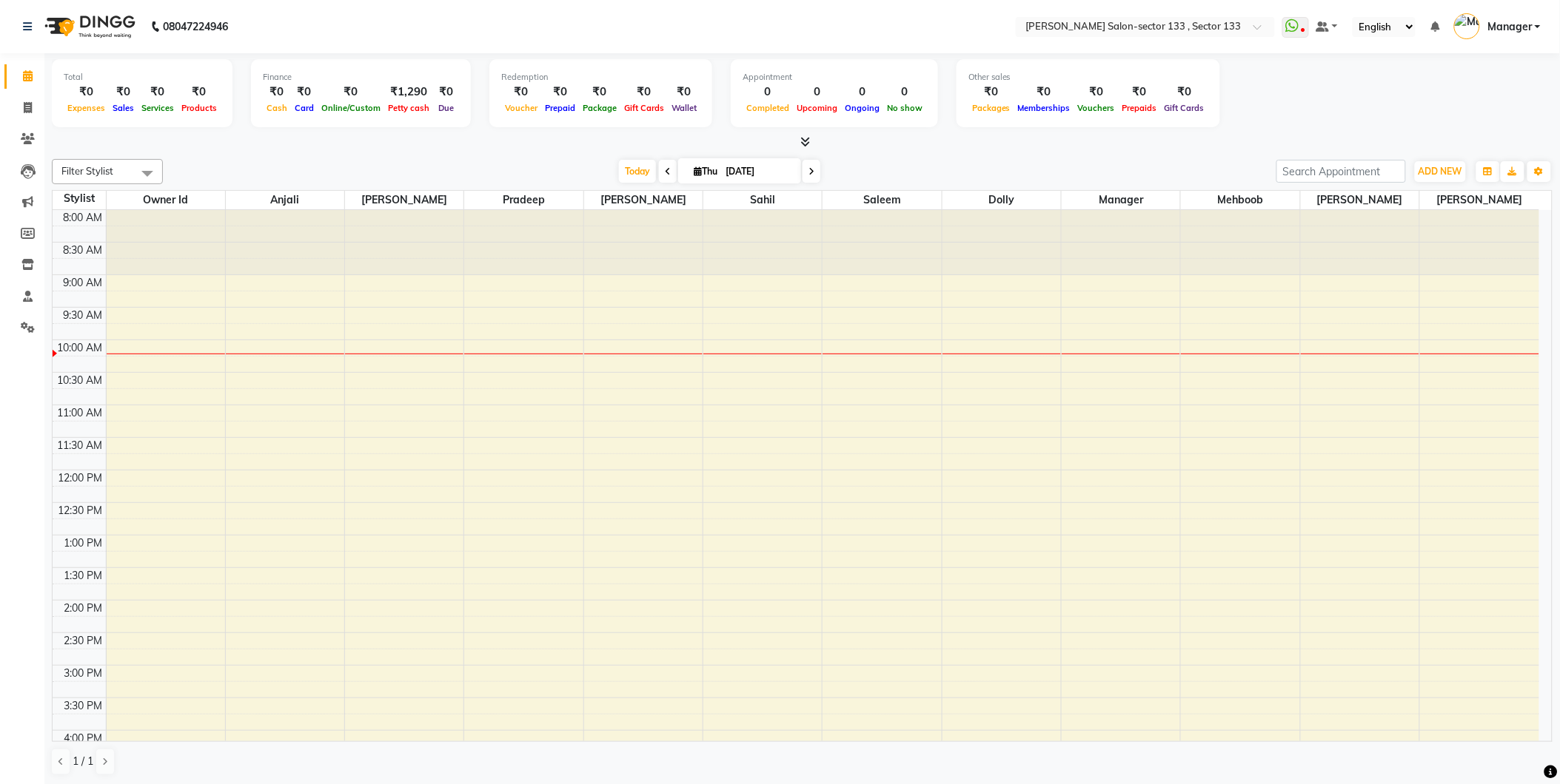
click at [667, 171] on span at bounding box center [667, 171] width 18 height 23
type input "[DATE]"
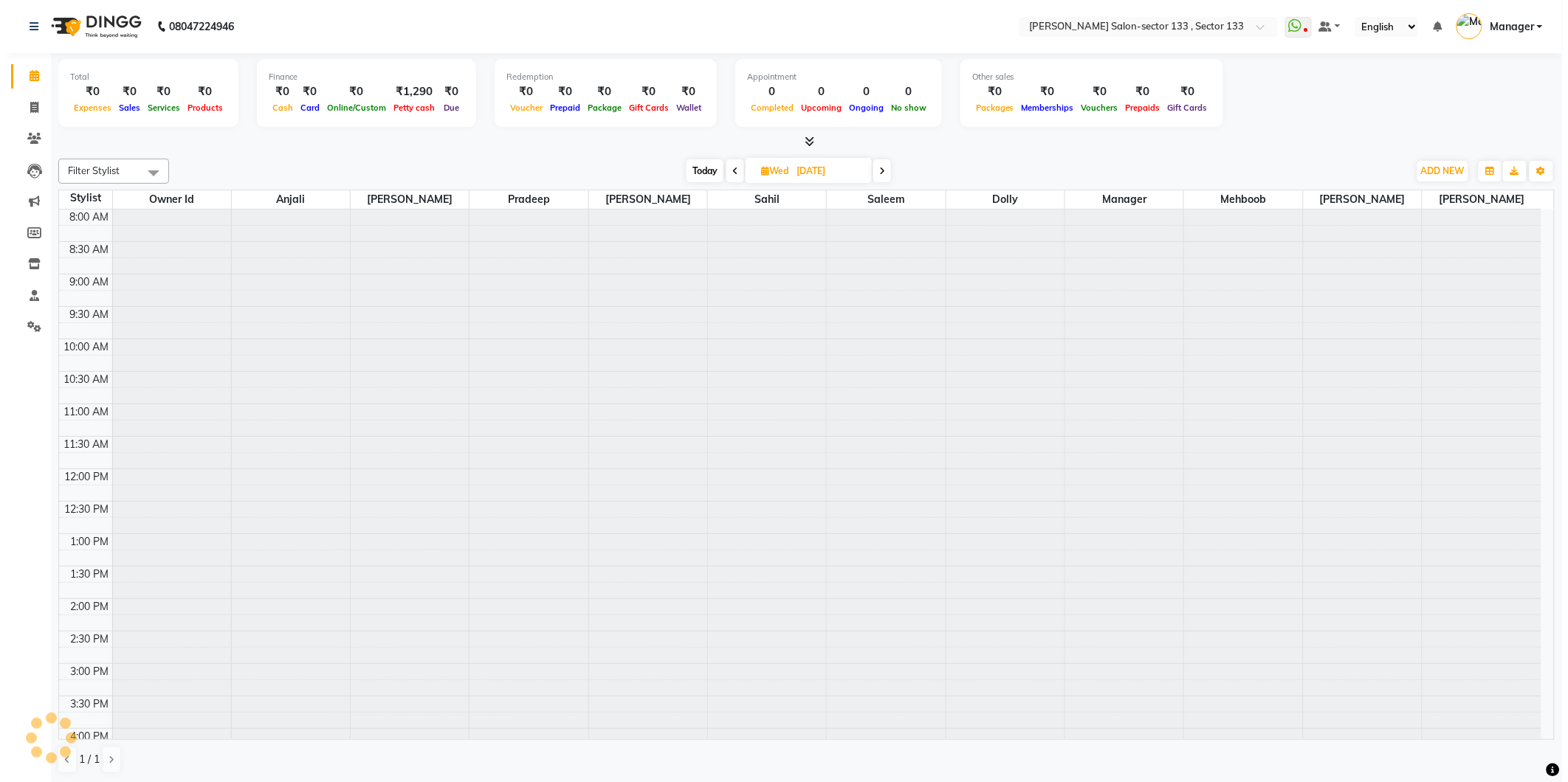
scroll to position [131, 0]
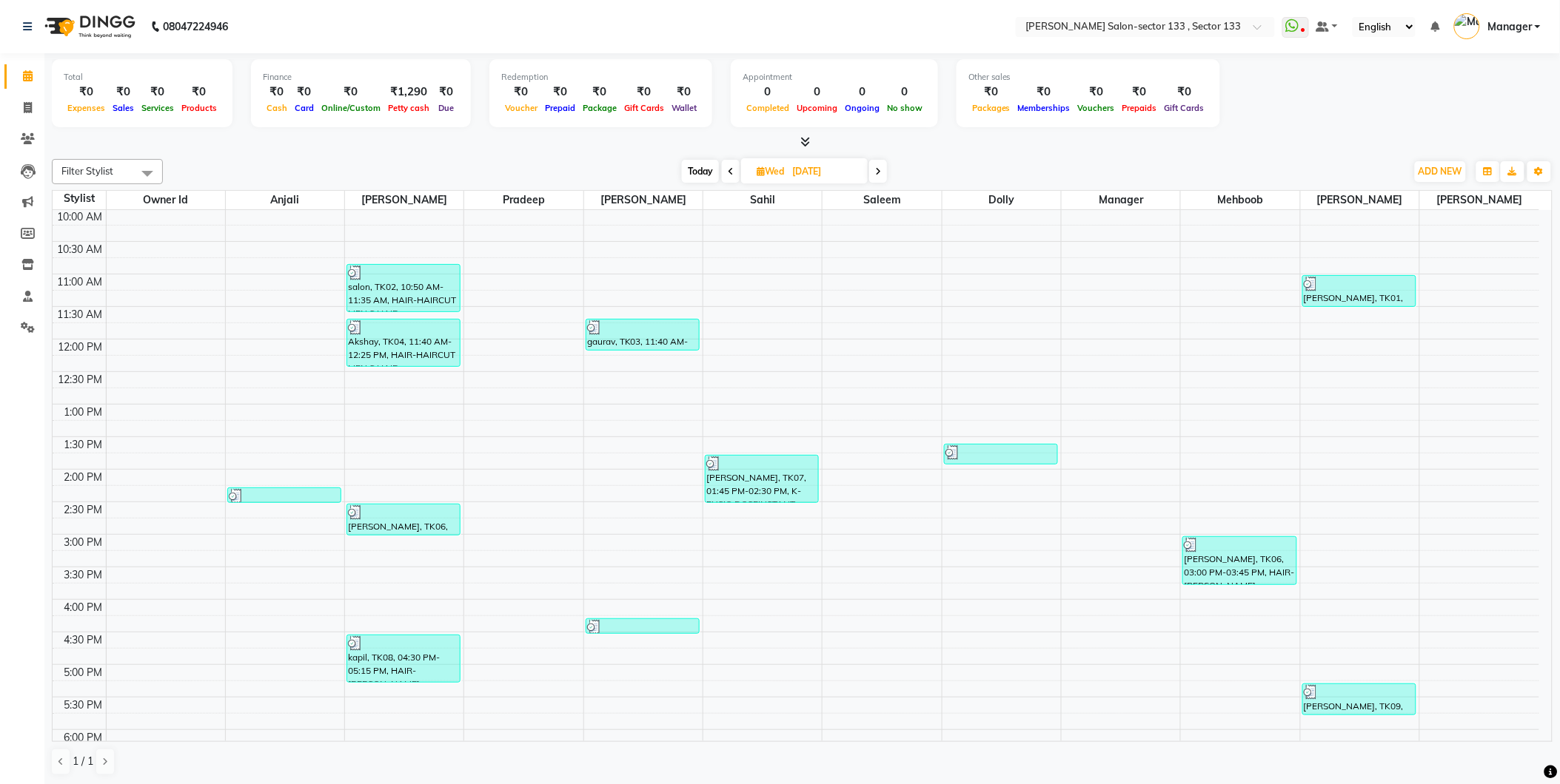
click at [838, 178] on input "[DATE]" at bounding box center [824, 171] width 74 height 22
select select "9"
select select "2025"
click at [801, 143] on span at bounding box center [802, 142] width 15 height 15
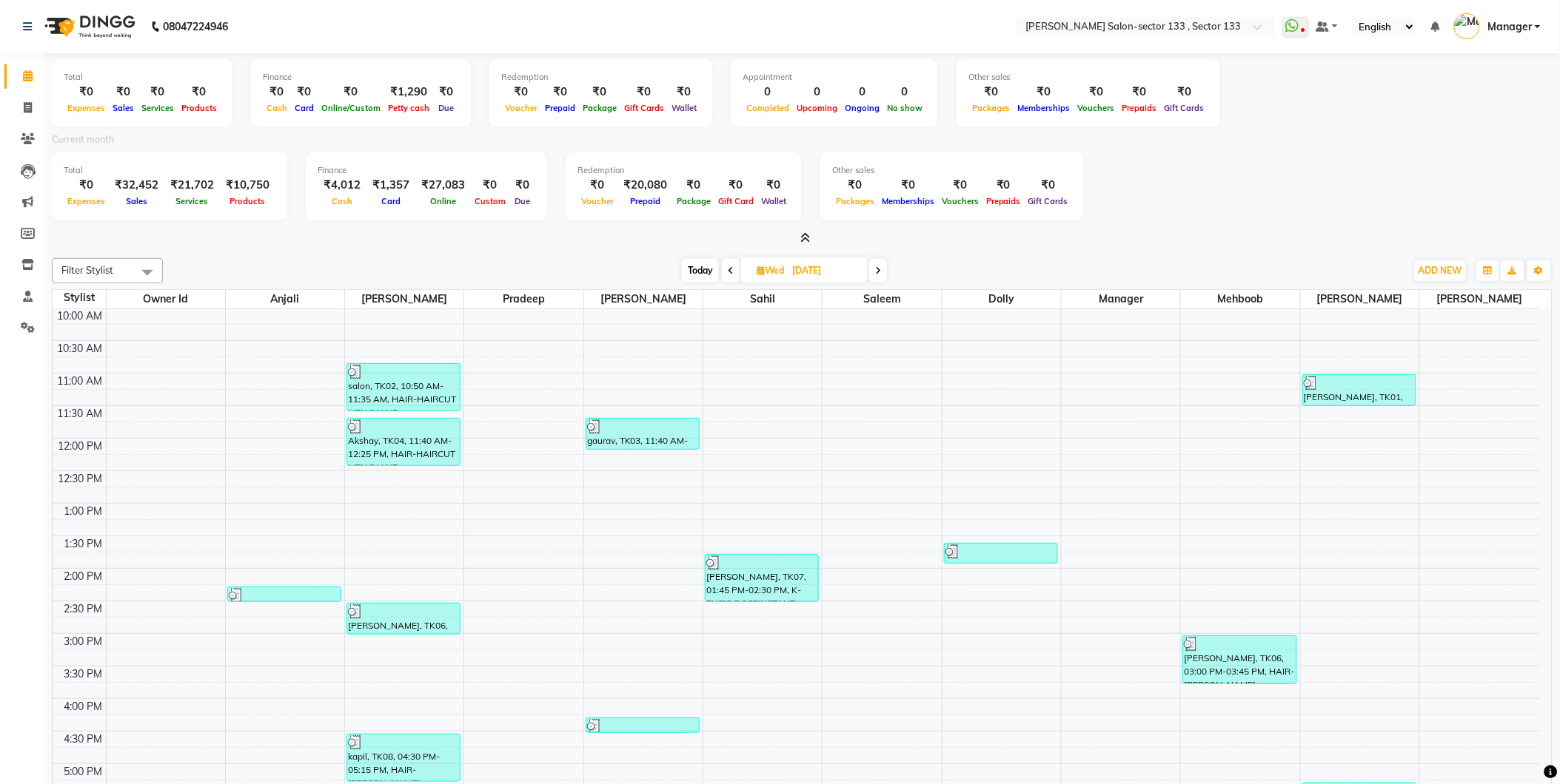
click at [32, 86] on link "Calendar" at bounding box center [22, 77] width 36 height 25
click at [27, 97] on link "Invoice" at bounding box center [22, 108] width 36 height 25
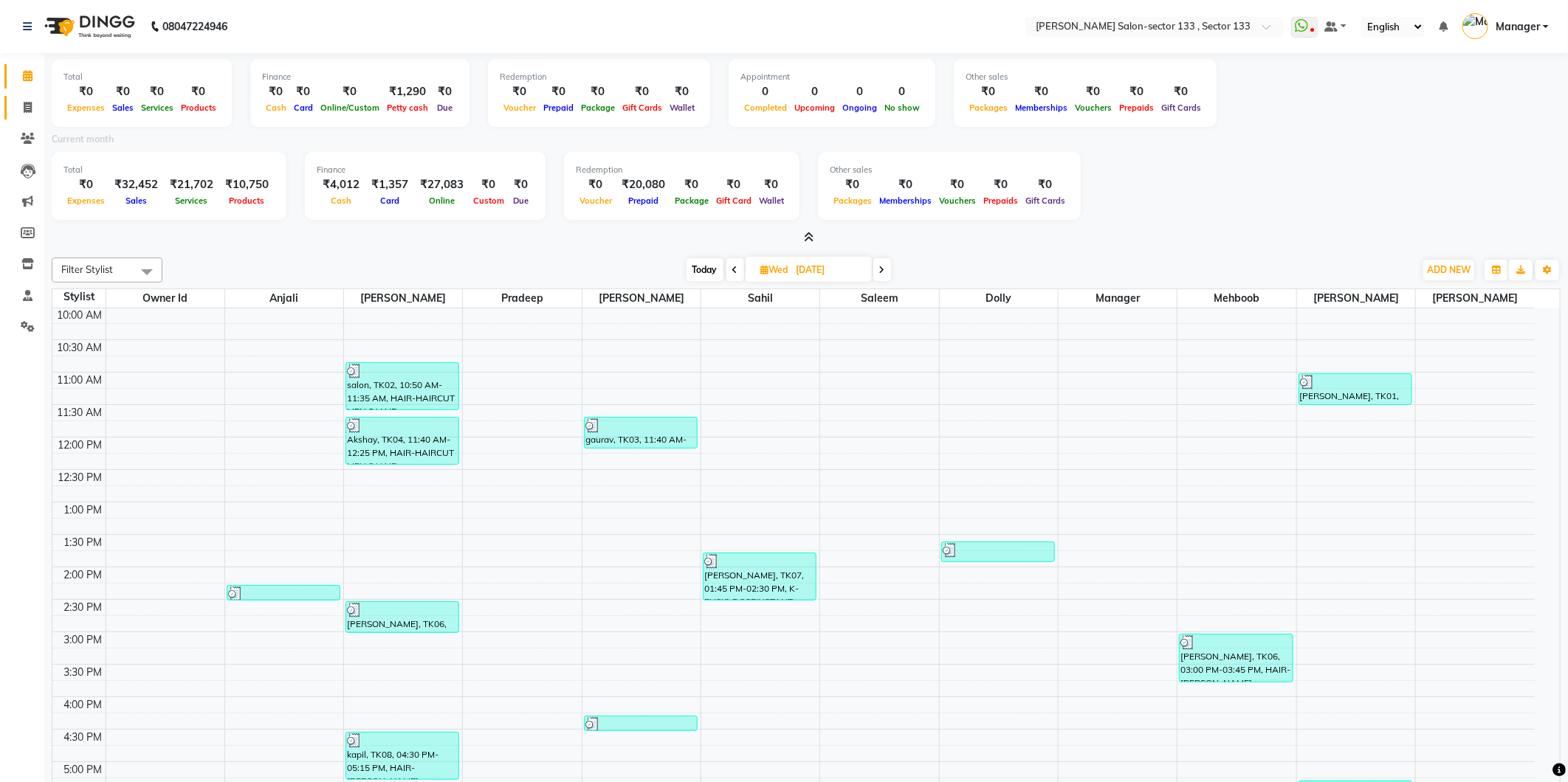
select select "8302"
select select "service"
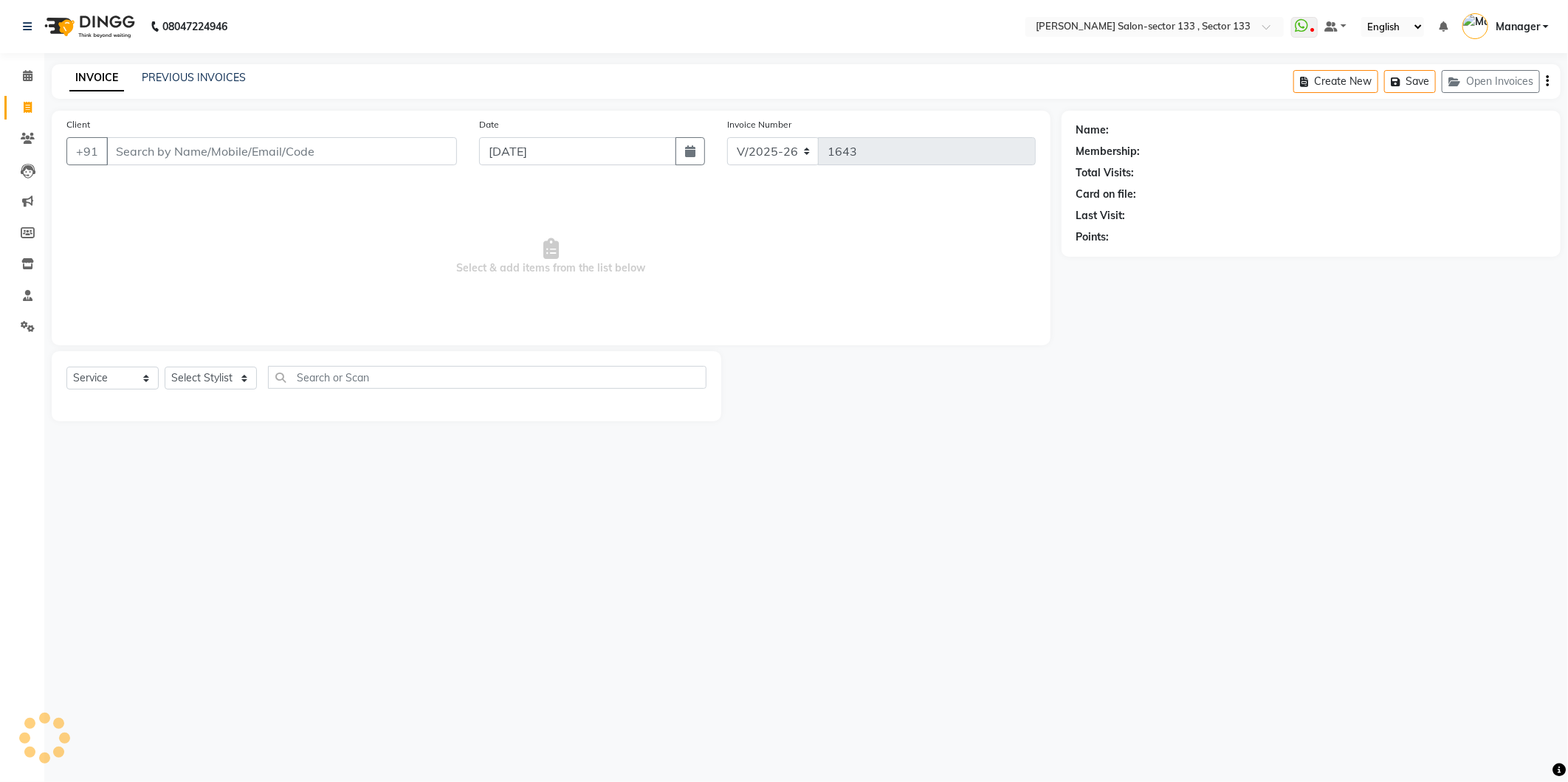
click at [27, 97] on link "Invoice" at bounding box center [22, 108] width 36 height 25
select select "service"
type input "1643"
click at [27, 97] on link "Invoice" at bounding box center [22, 108] width 36 height 25
select select "8302"
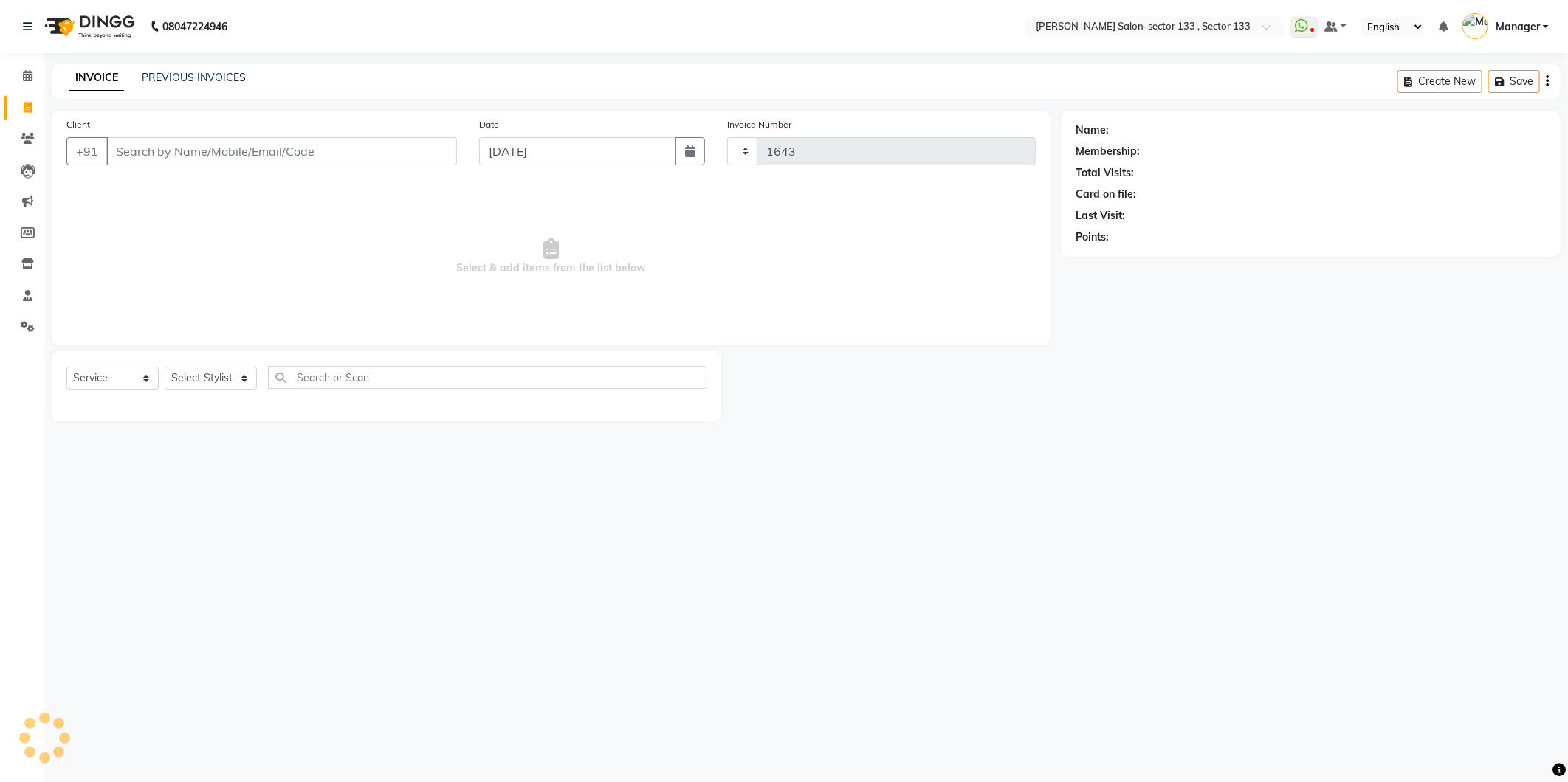
select select "service"
click at [27, 97] on link "Invoice" at bounding box center [22, 108] width 36 height 25
select select "8302"
select select "service"
click at [27, 97] on link "Invoice" at bounding box center [22, 108] width 36 height 25
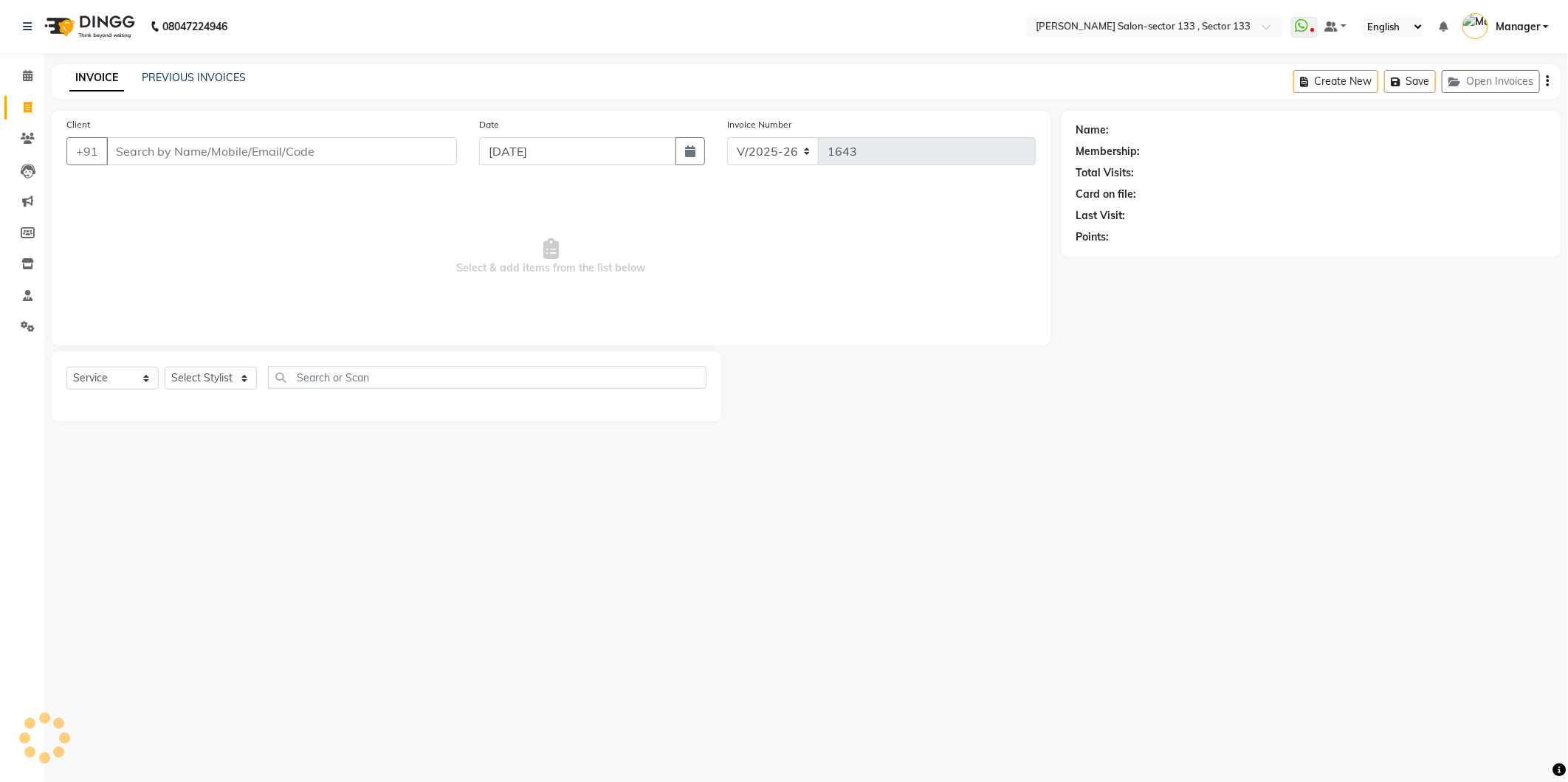
select select "8302"
select select "service"
click at [27, 97] on link "Invoice" at bounding box center [22, 108] width 36 height 25
select select "service"
type input "1643"
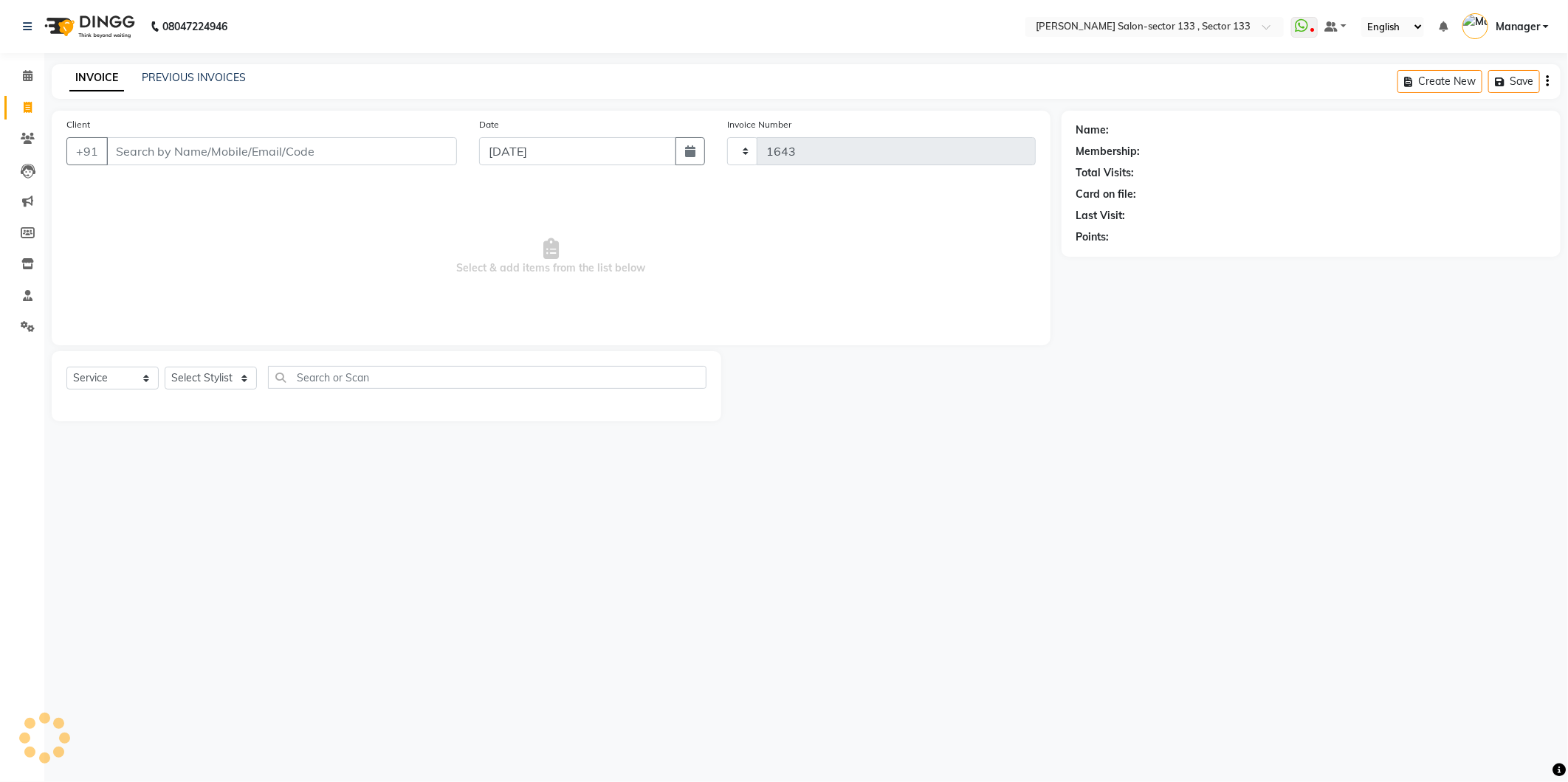
select select "8302"
click at [372, 155] on input "Client" at bounding box center [281, 151] width 350 height 28
type input "9790460292"
click at [422, 162] on button "Add Client" at bounding box center [418, 151] width 76 height 28
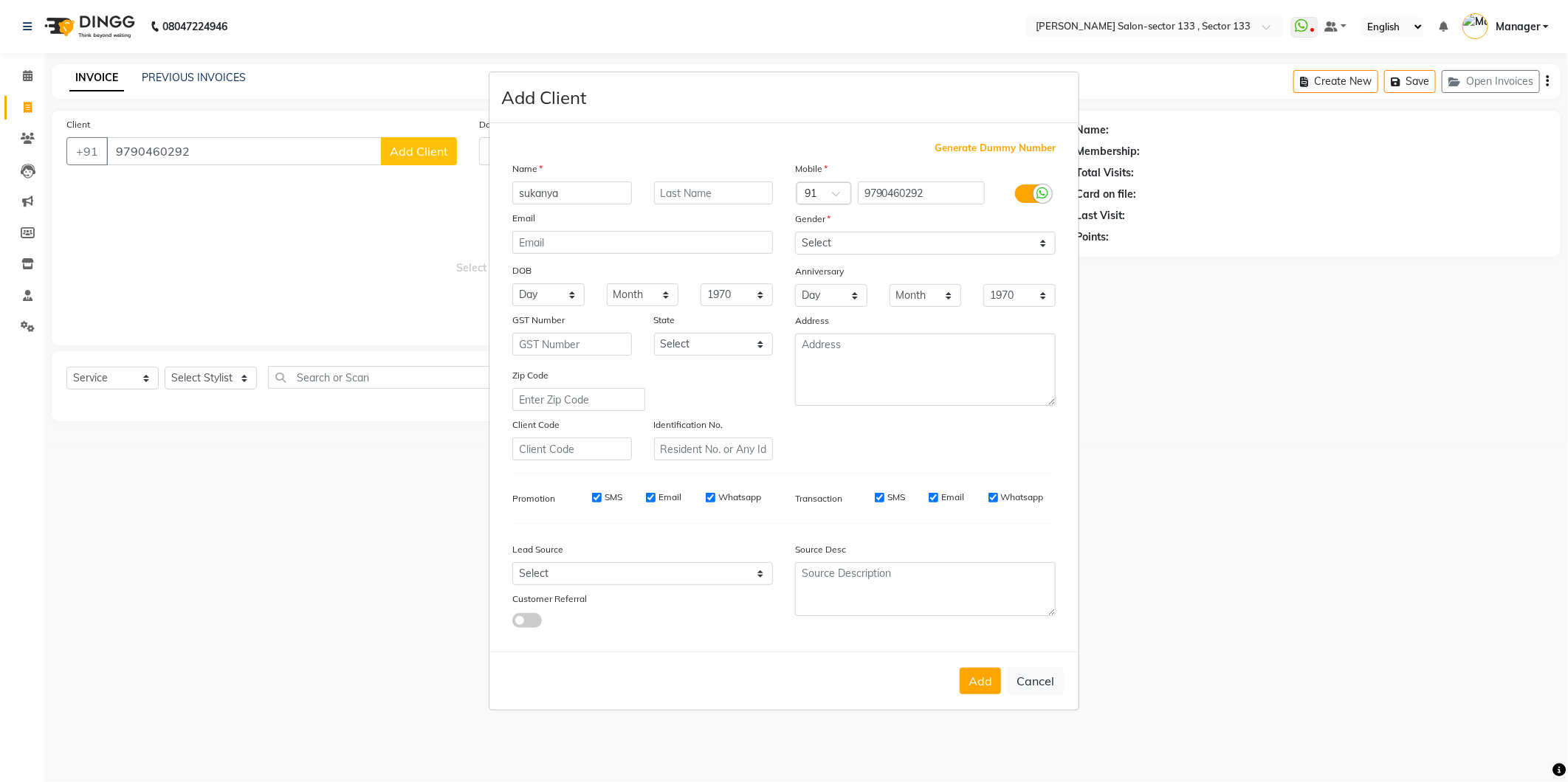
type input "sukanya"
click at [843, 246] on select "Select [DEMOGRAPHIC_DATA] [DEMOGRAPHIC_DATA] Other Prefer Not To Say" at bounding box center [925, 243] width 261 height 23
select select "[DEMOGRAPHIC_DATA]"
click at [795, 232] on select "Select [DEMOGRAPHIC_DATA] [DEMOGRAPHIC_DATA] Other Prefer Not To Say" at bounding box center [925, 243] width 261 height 23
click at [975, 688] on button "Add" at bounding box center [980, 681] width 42 height 26
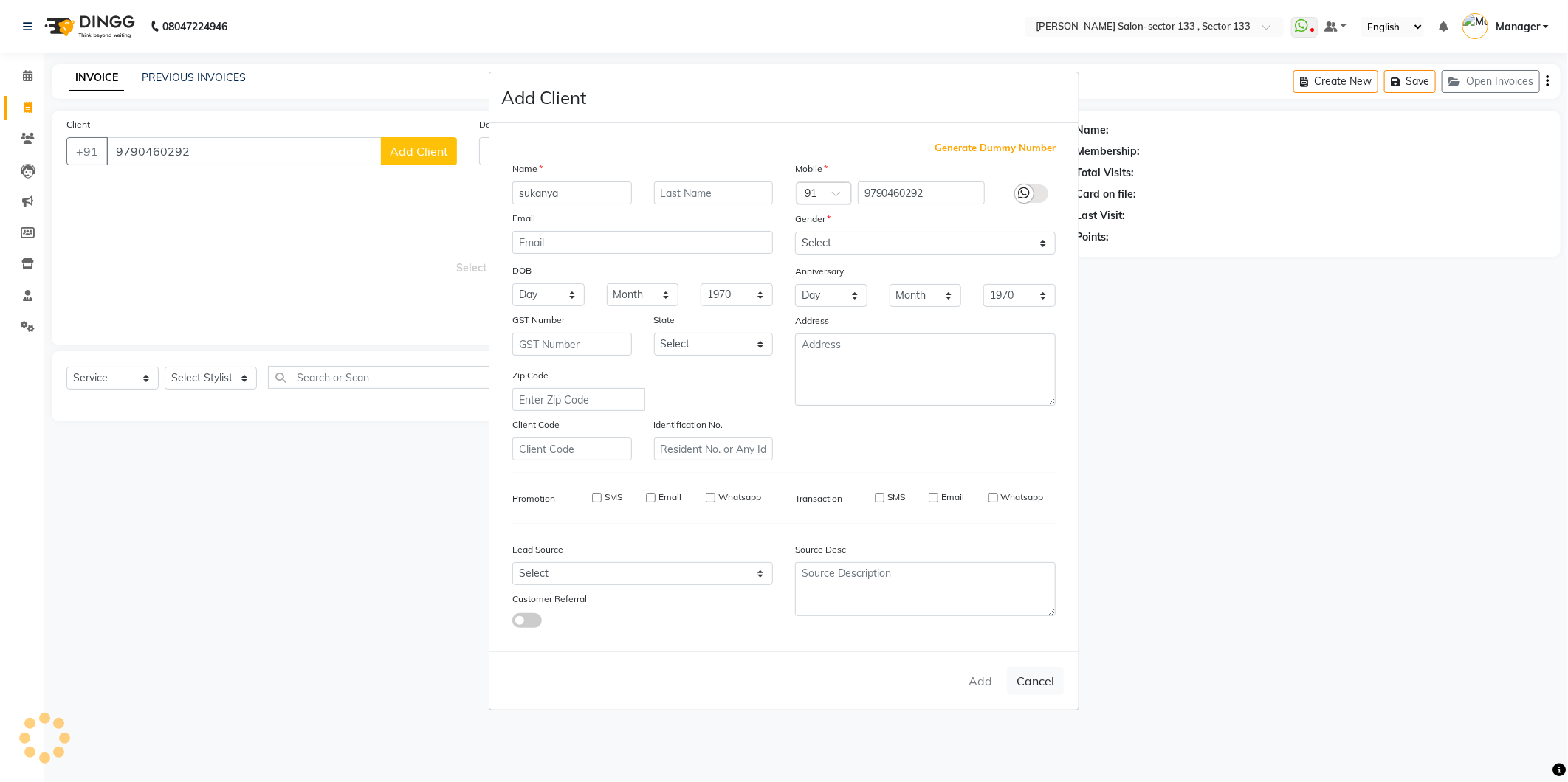
select select
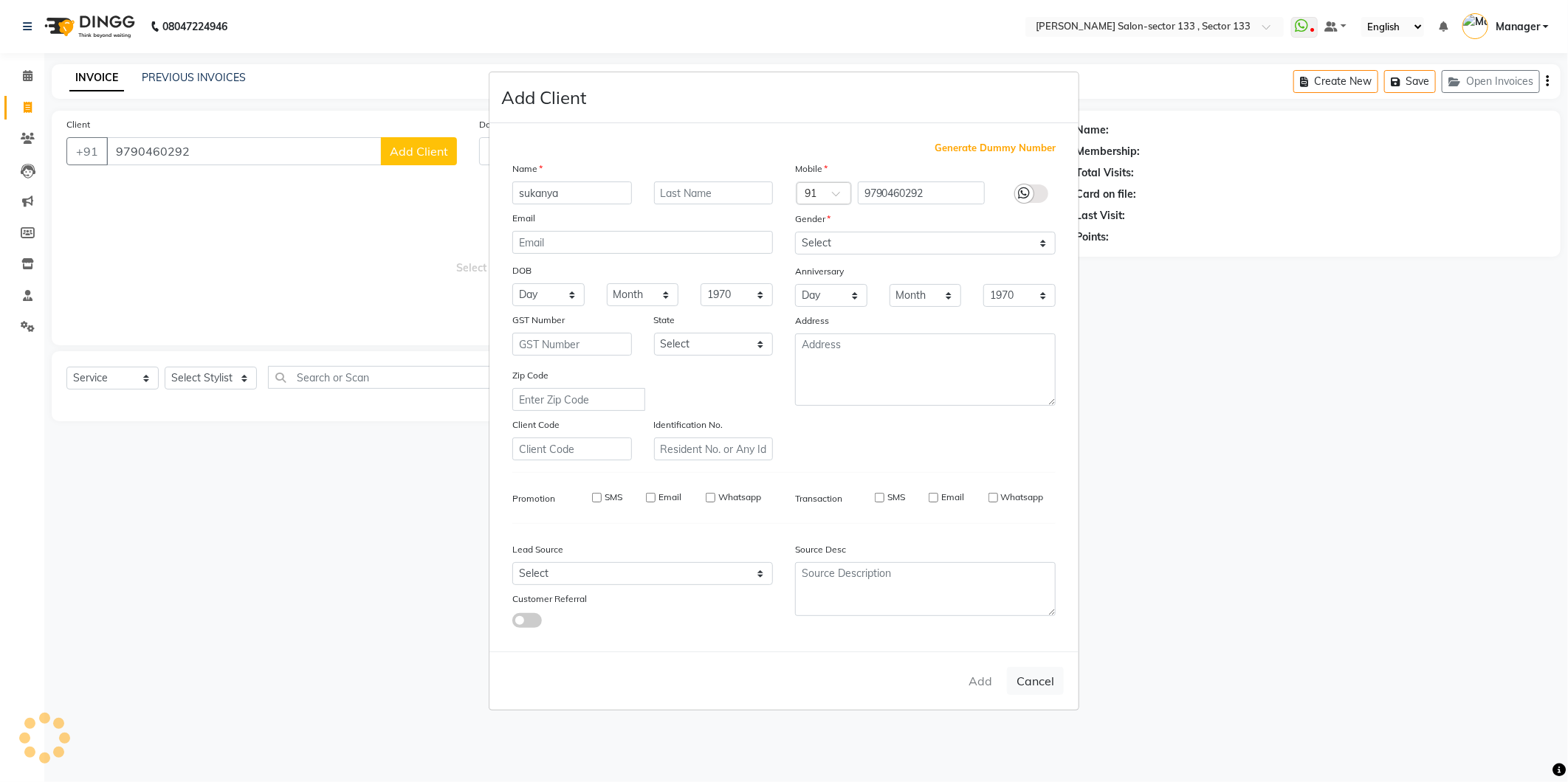
select select
checkbox input "false"
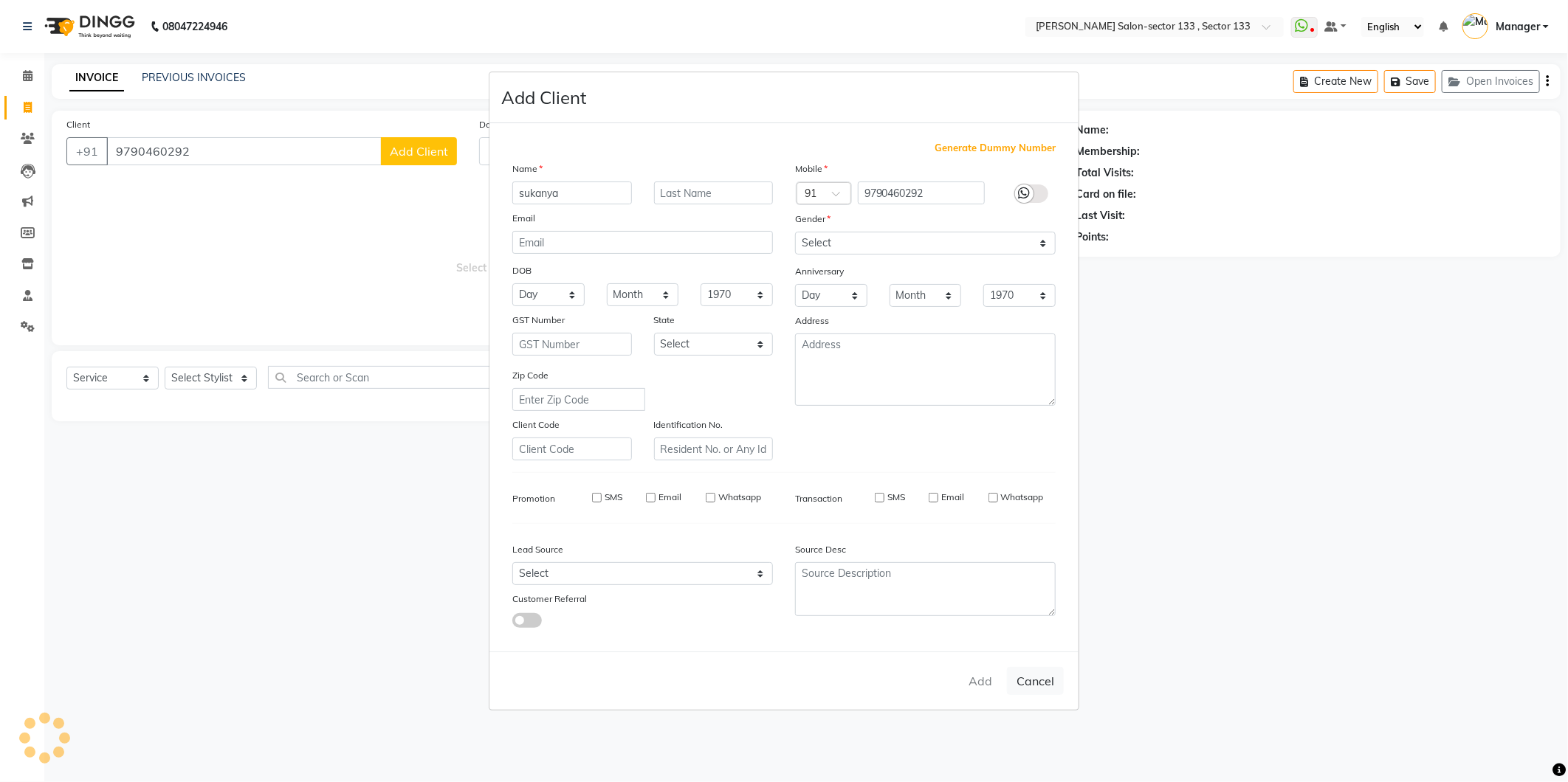
checkbox input "false"
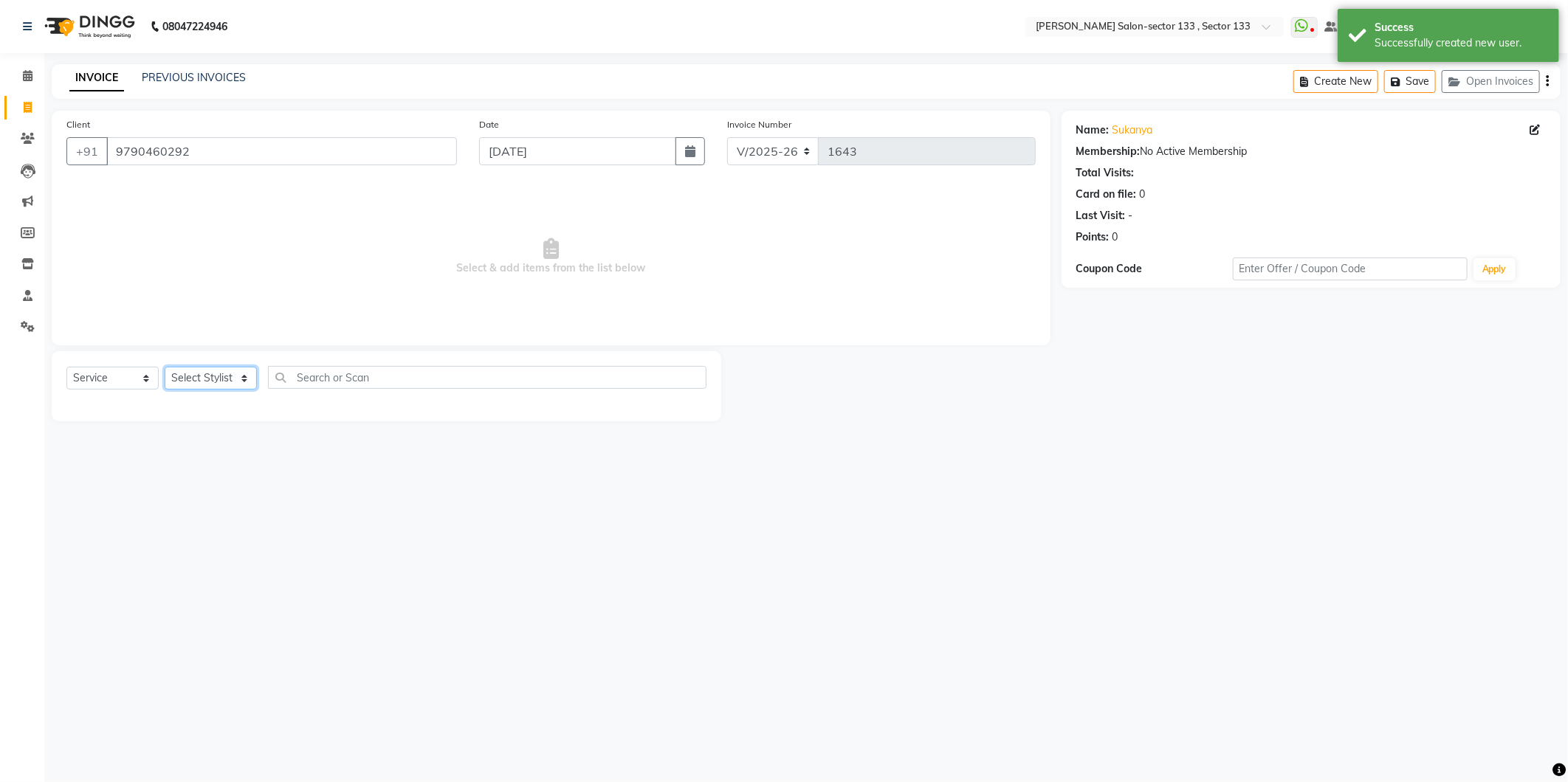
click at [224, 371] on select "Select Stylist [PERSON_NAME] [PERSON_NAME] Manager Mehboob Owner id Pradeep [PE…" at bounding box center [211, 378] width 93 height 23
select select "80214"
click at [165, 367] on select "Select Stylist [PERSON_NAME] [PERSON_NAME] Manager Mehboob Owner id Pradeep [PE…" at bounding box center [211, 378] width 93 height 23
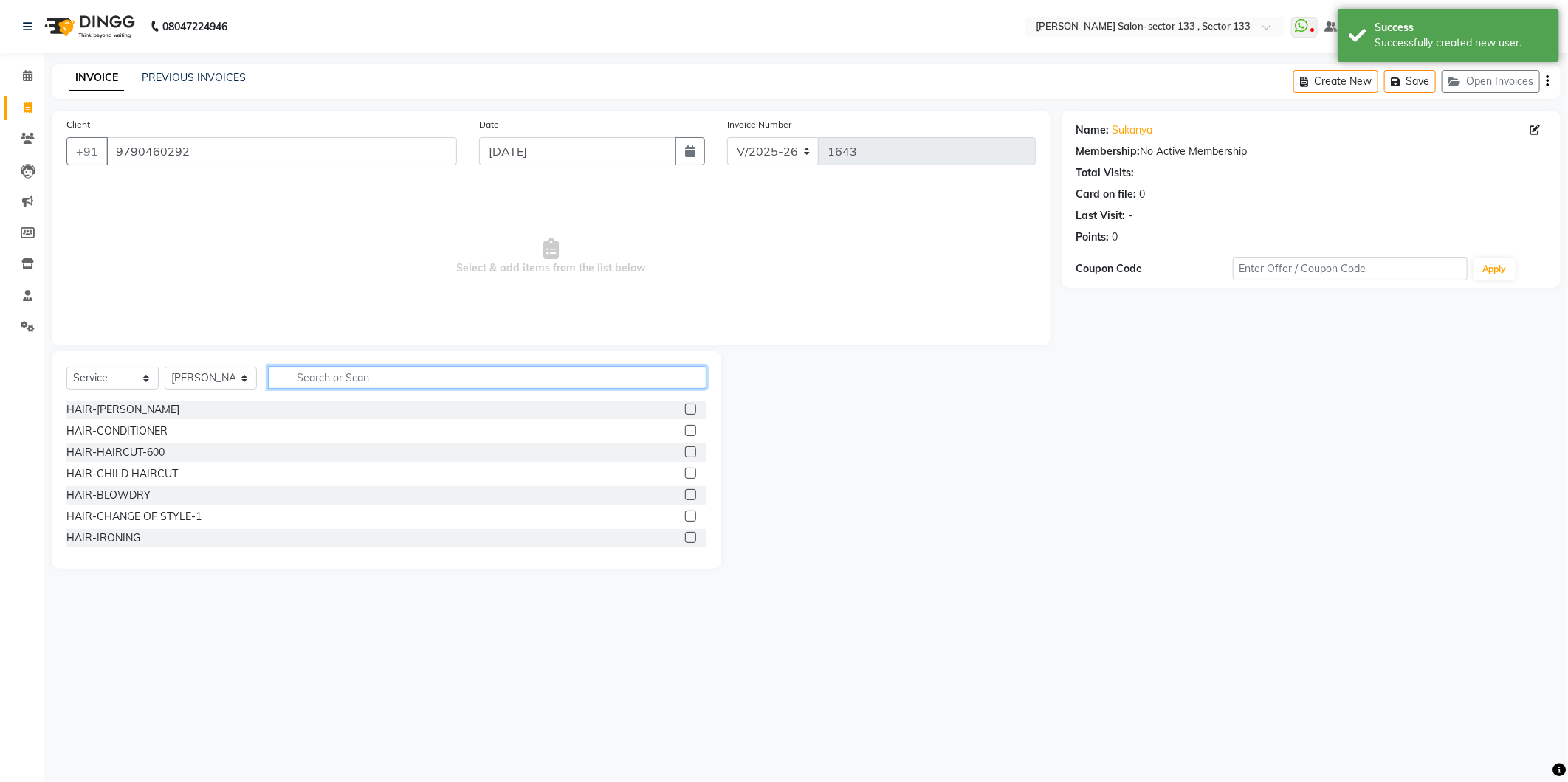
click at [294, 382] on input "text" at bounding box center [487, 377] width 439 height 23
type input "i"
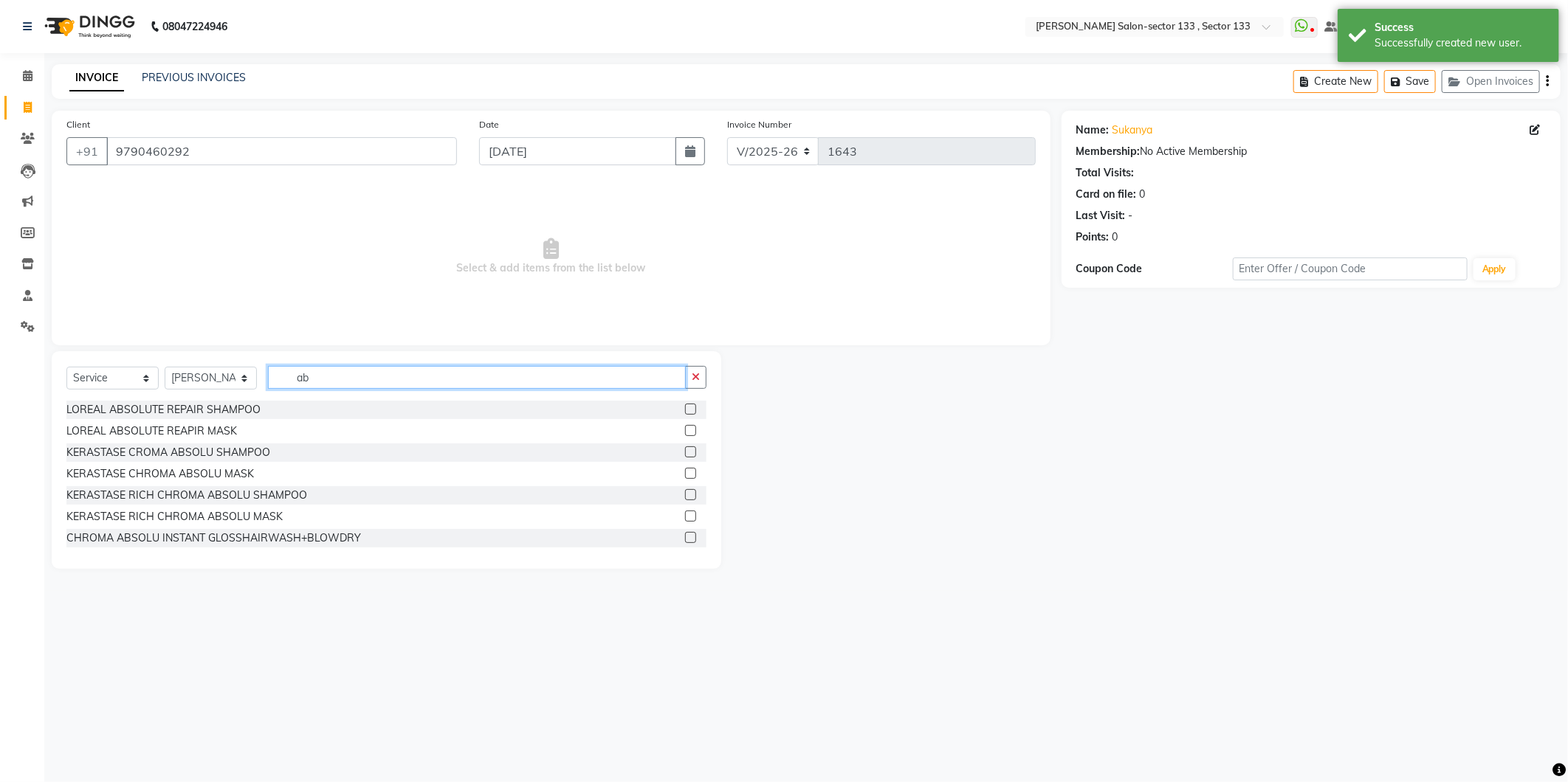
type input "ab"
click at [685, 409] on label at bounding box center [690, 409] width 11 height 11
click at [685, 409] on input "checkbox" at bounding box center [690, 410] width 9 height 9
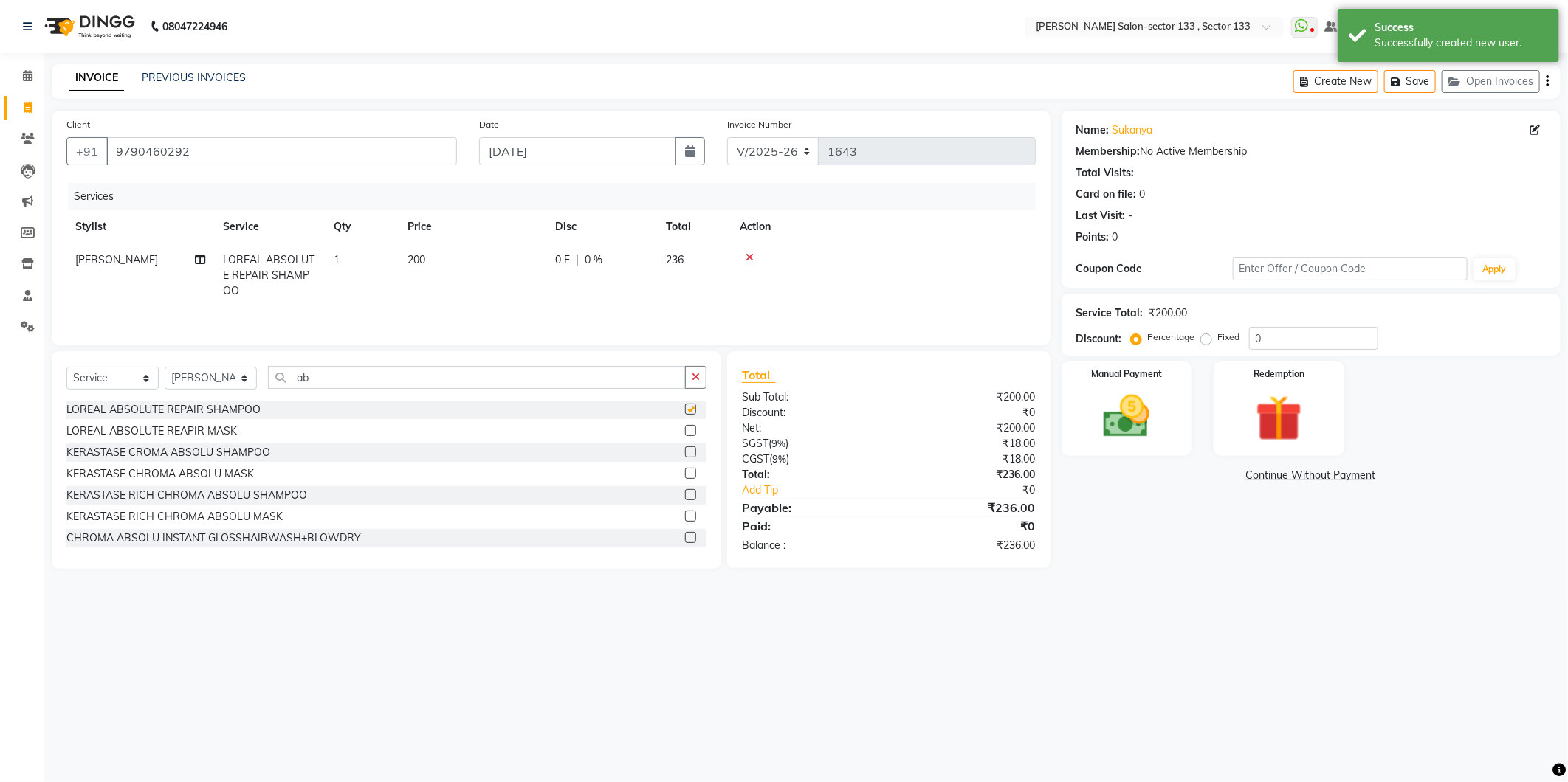
checkbox input "false"
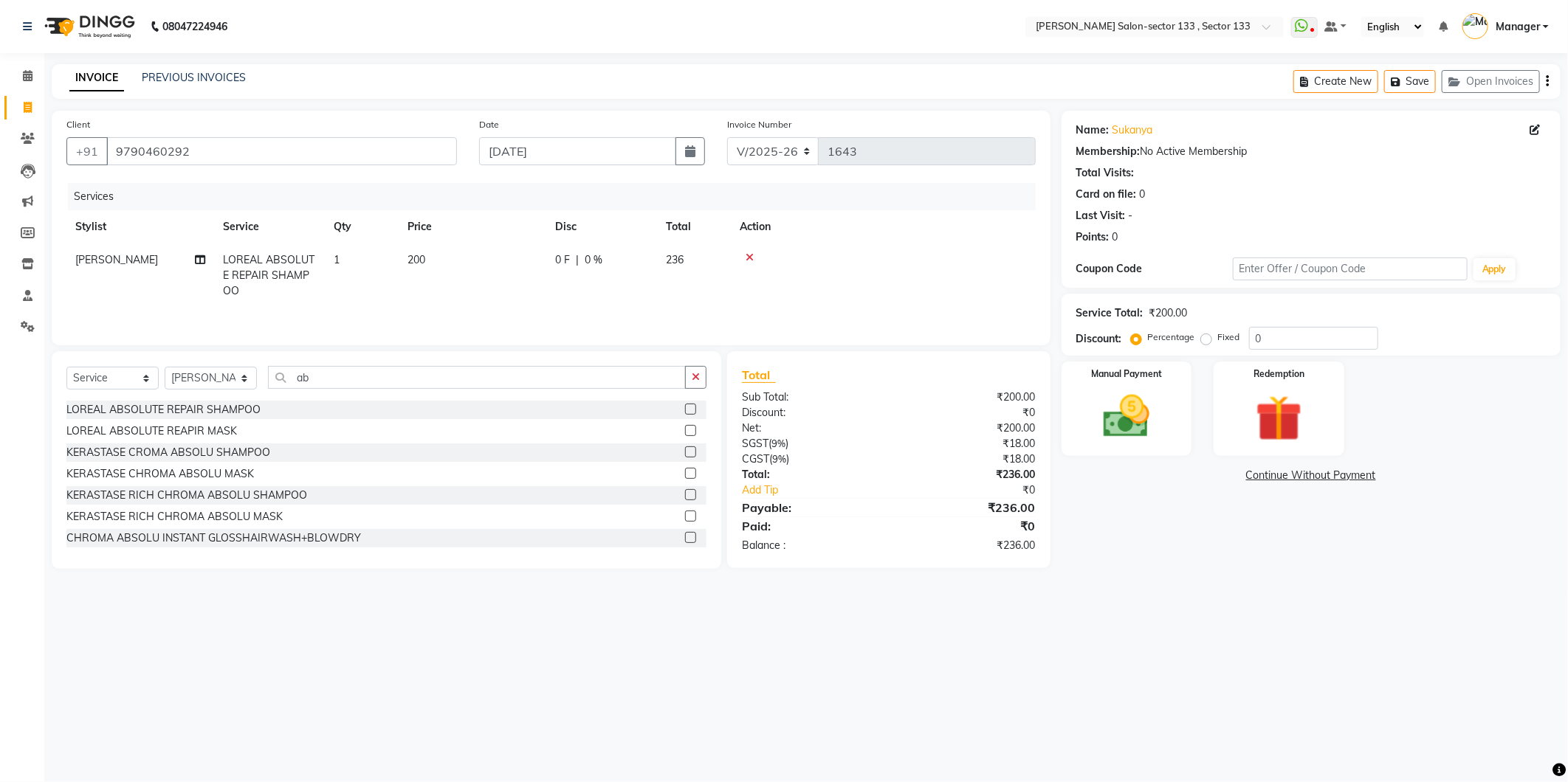
click at [685, 432] on label at bounding box center [690, 430] width 11 height 11
click at [685, 432] on input "checkbox" at bounding box center [690, 431] width 9 height 9
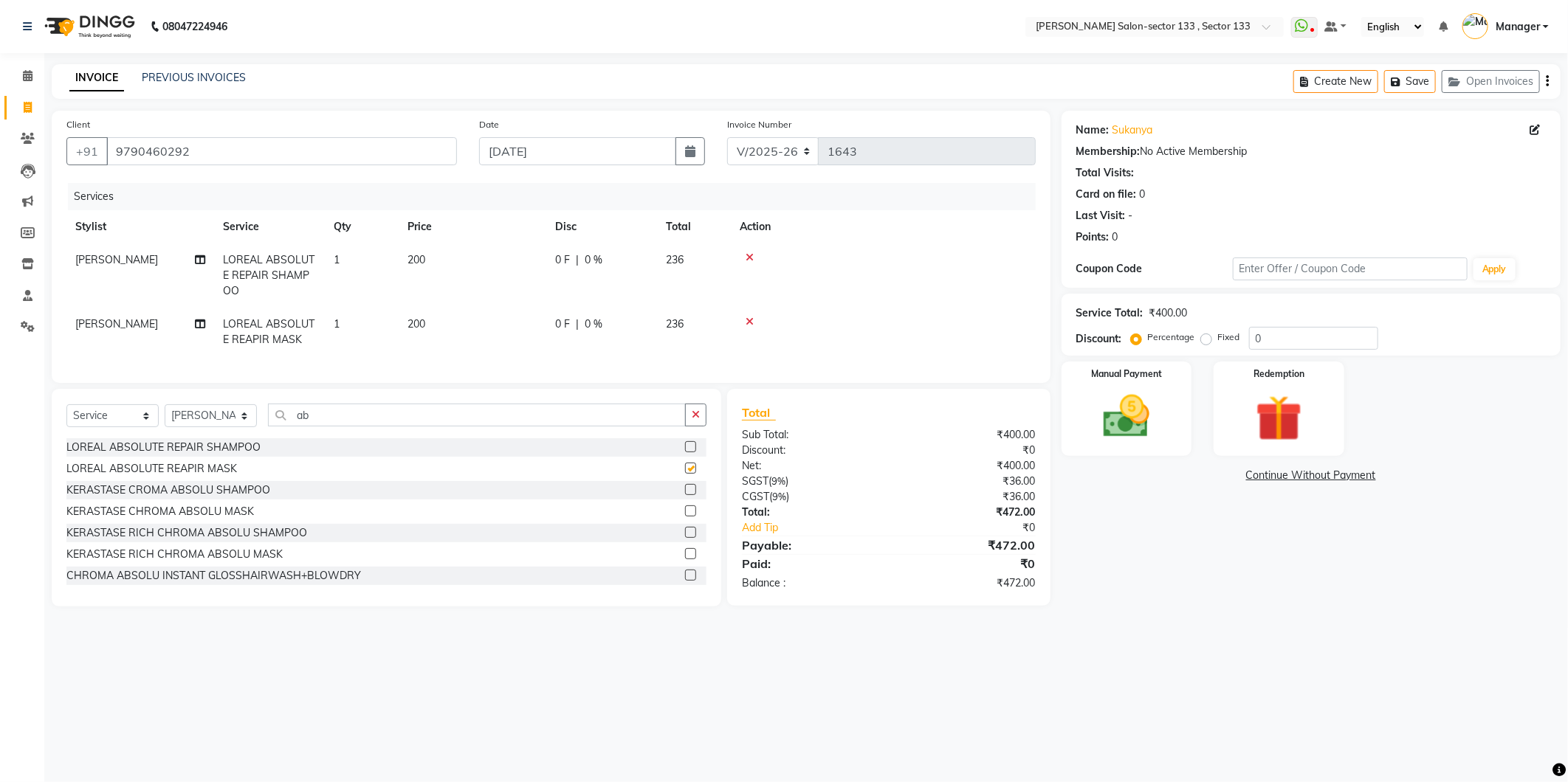
checkbox input "false"
click at [372, 427] on input "ab" at bounding box center [477, 415] width 418 height 23
type input "a"
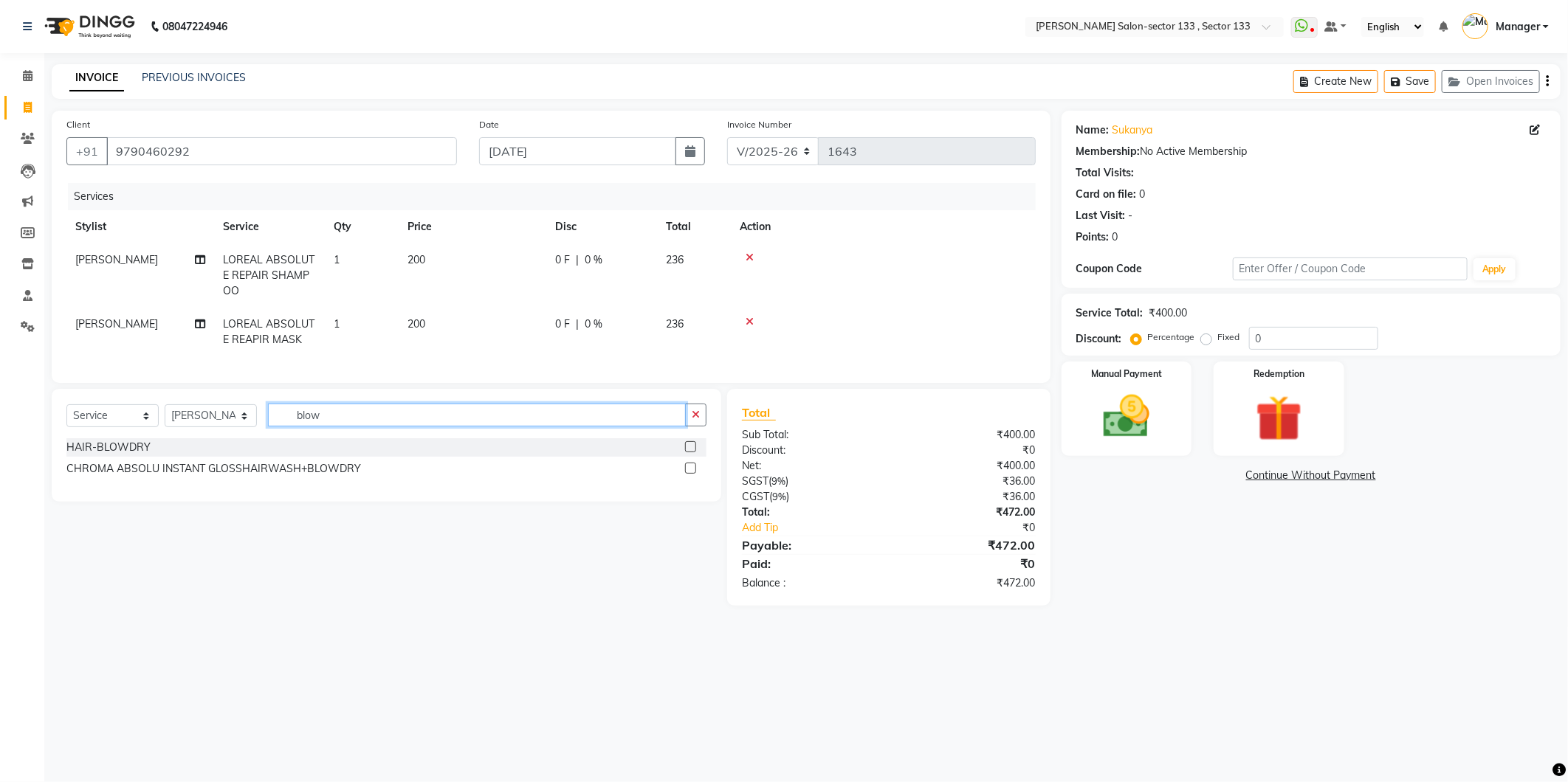
type input "blow"
click at [688, 452] on label at bounding box center [690, 446] width 11 height 11
click at [688, 452] on input "checkbox" at bounding box center [690, 447] width 9 height 9
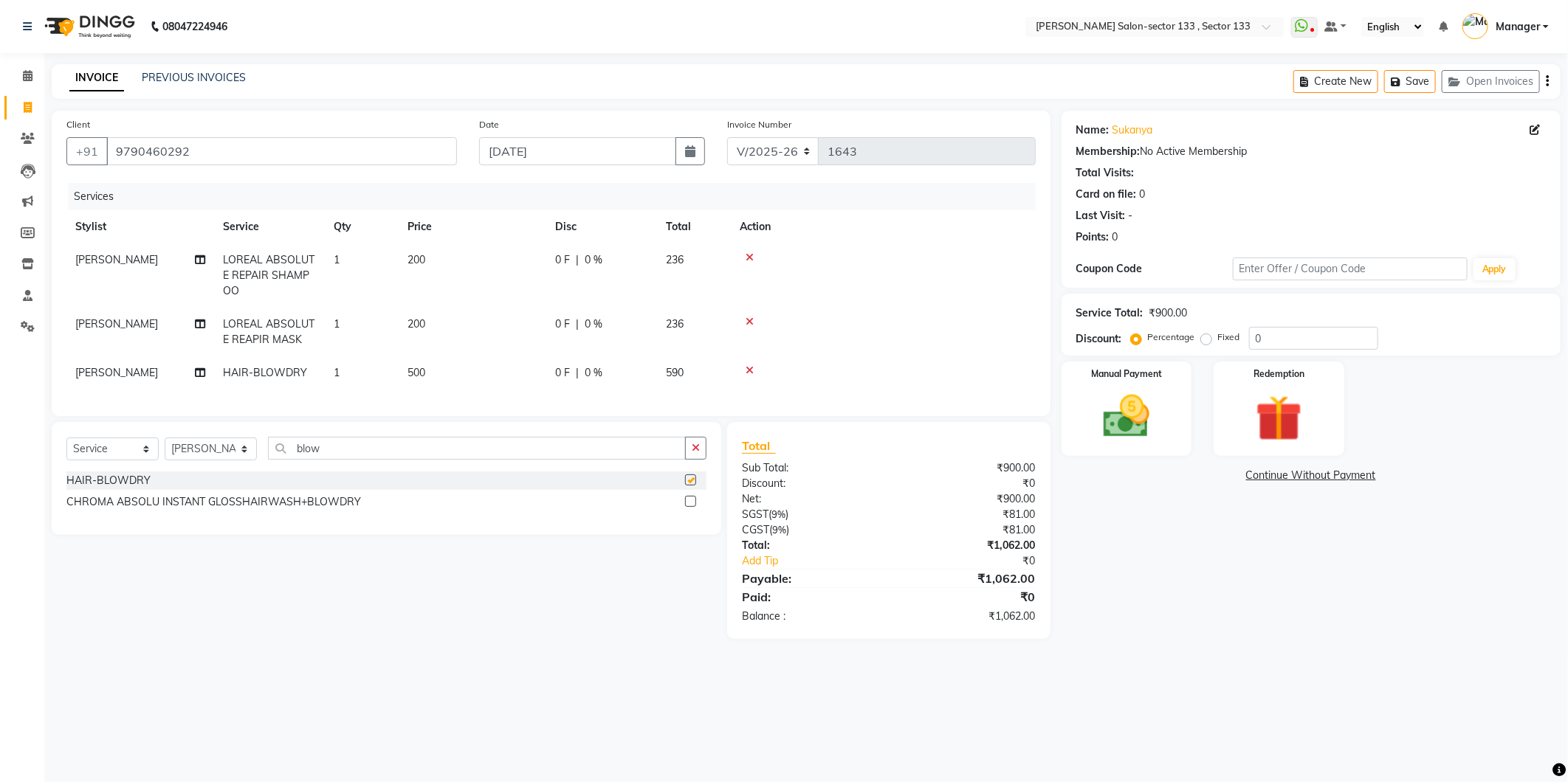
checkbox input "false"
click at [1117, 422] on img at bounding box center [1127, 417] width 79 height 56
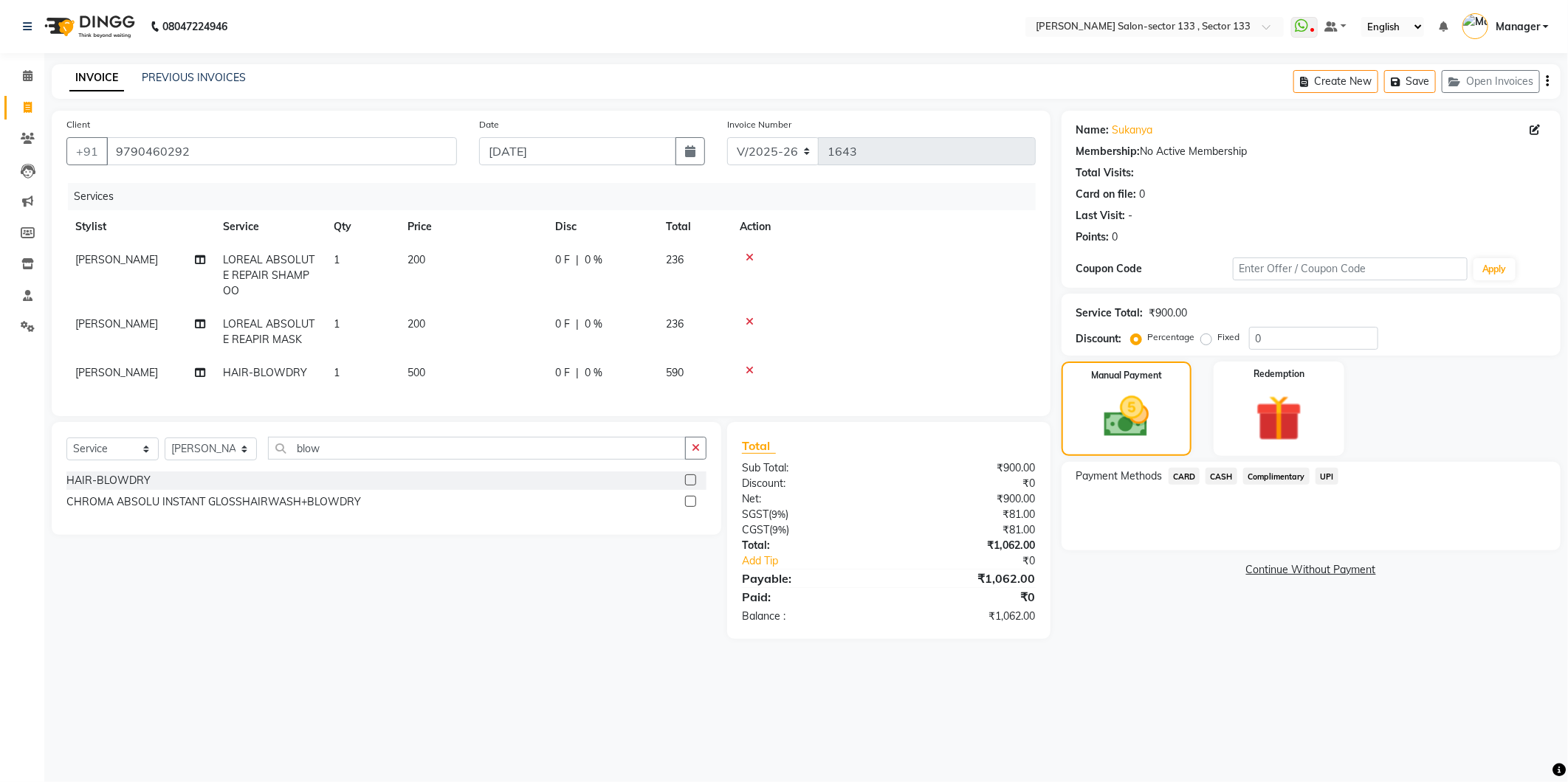
click at [1332, 476] on span "UPI" at bounding box center [1327, 477] width 23 height 17
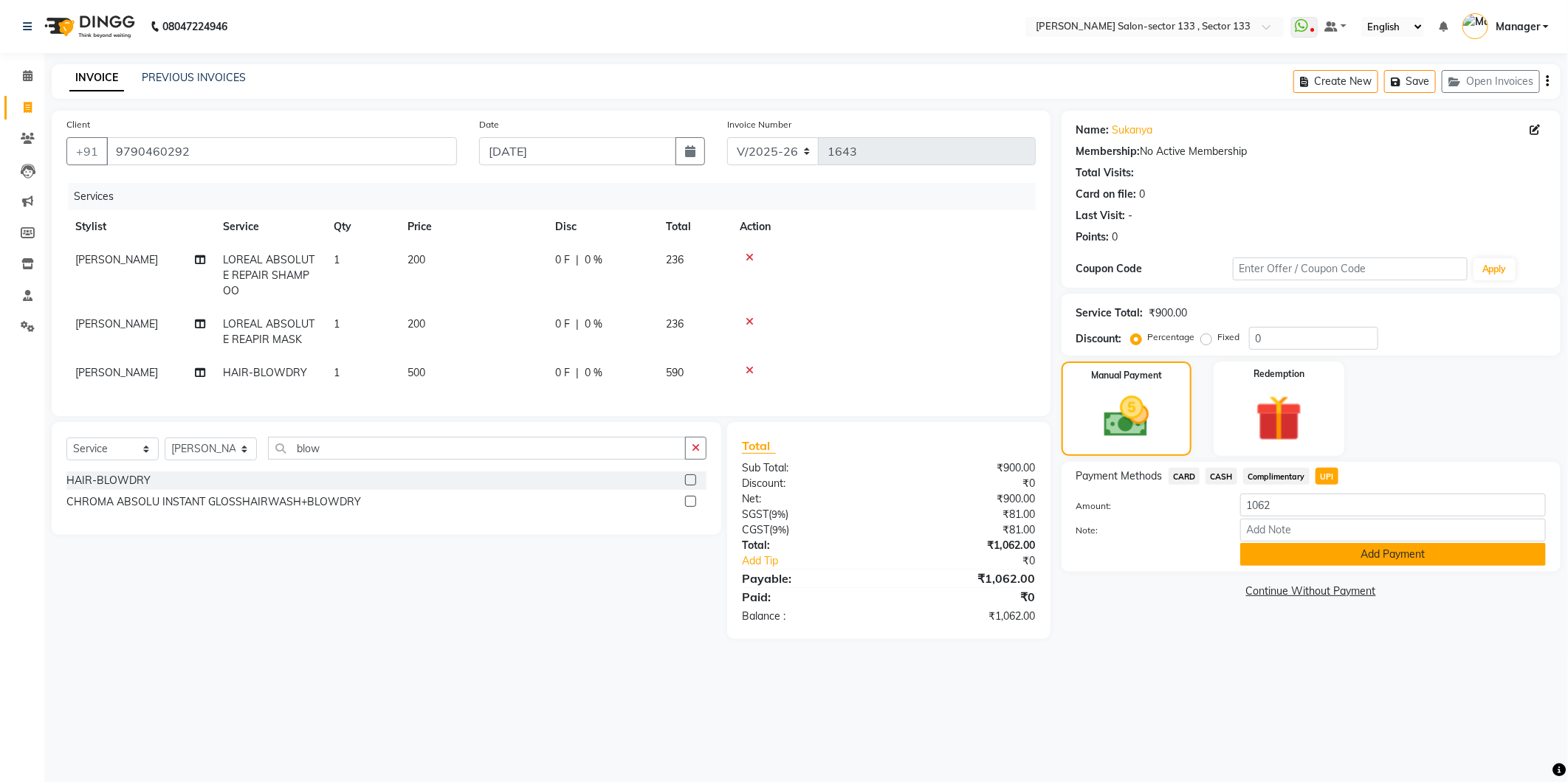
click at [1278, 554] on button "Add Payment" at bounding box center [1394, 554] width 306 height 23
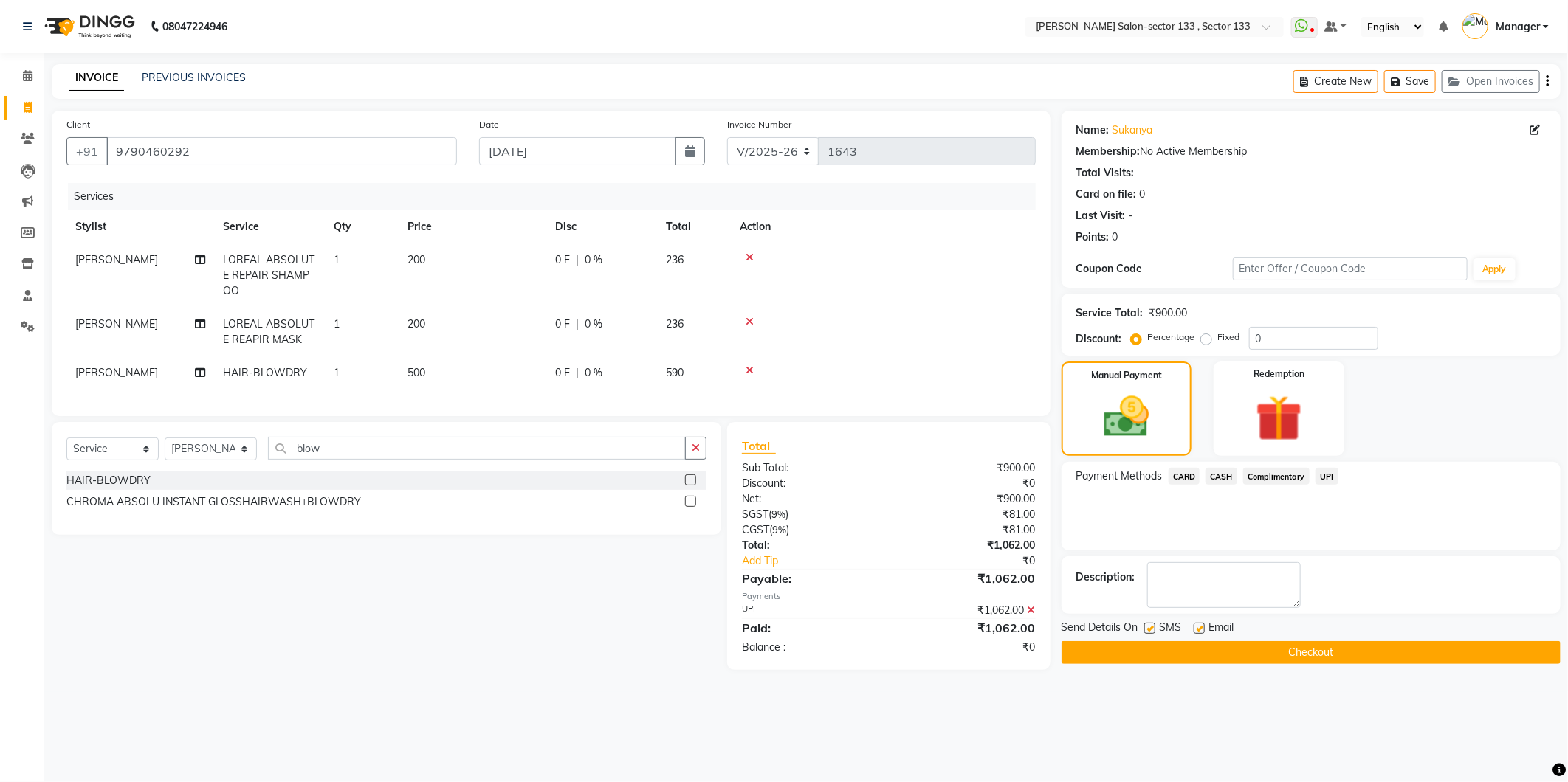
click at [1265, 655] on button "Checkout" at bounding box center [1311, 653] width 499 height 23
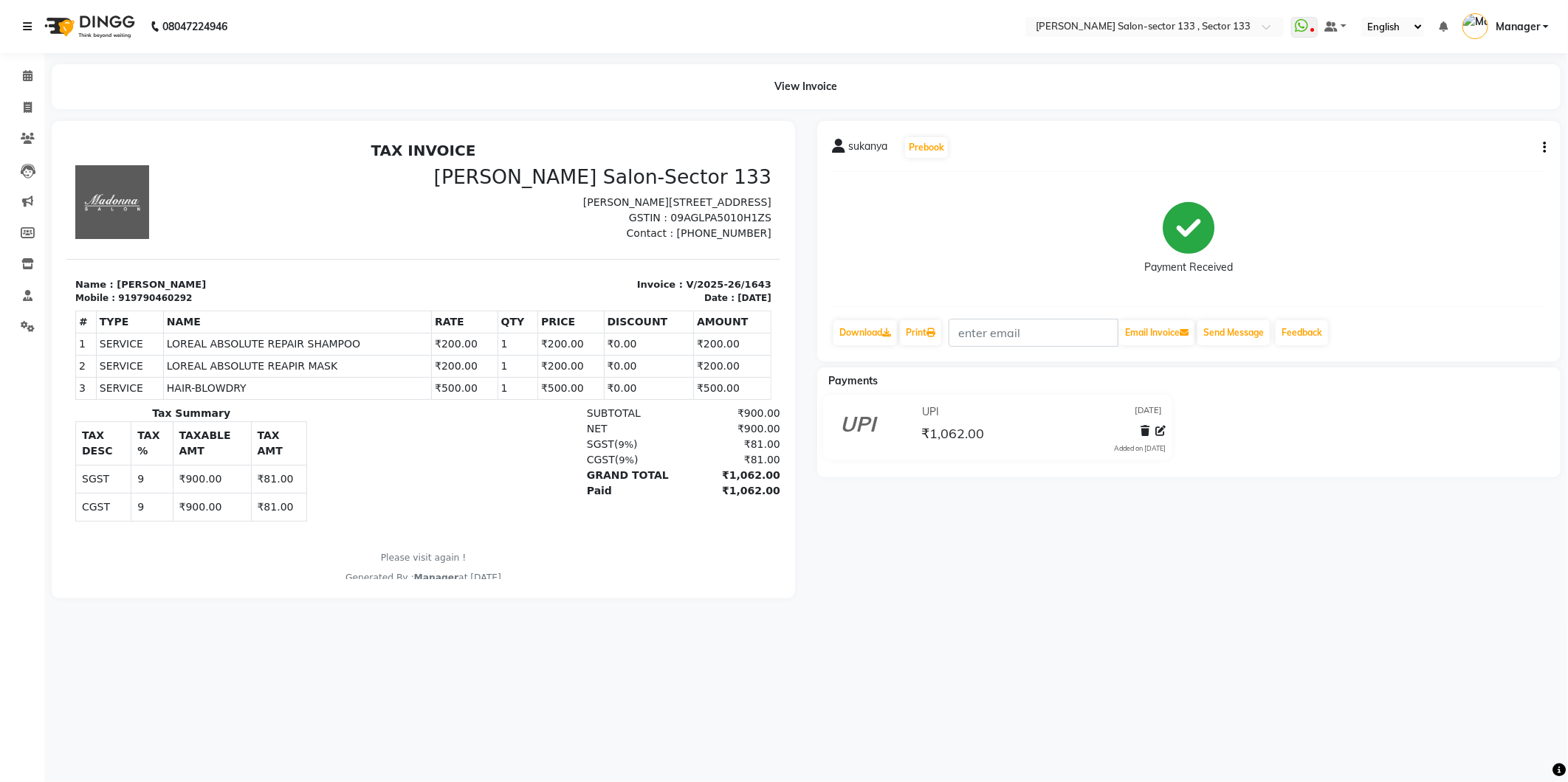
click at [24, 31] on icon at bounding box center [27, 26] width 9 height 10
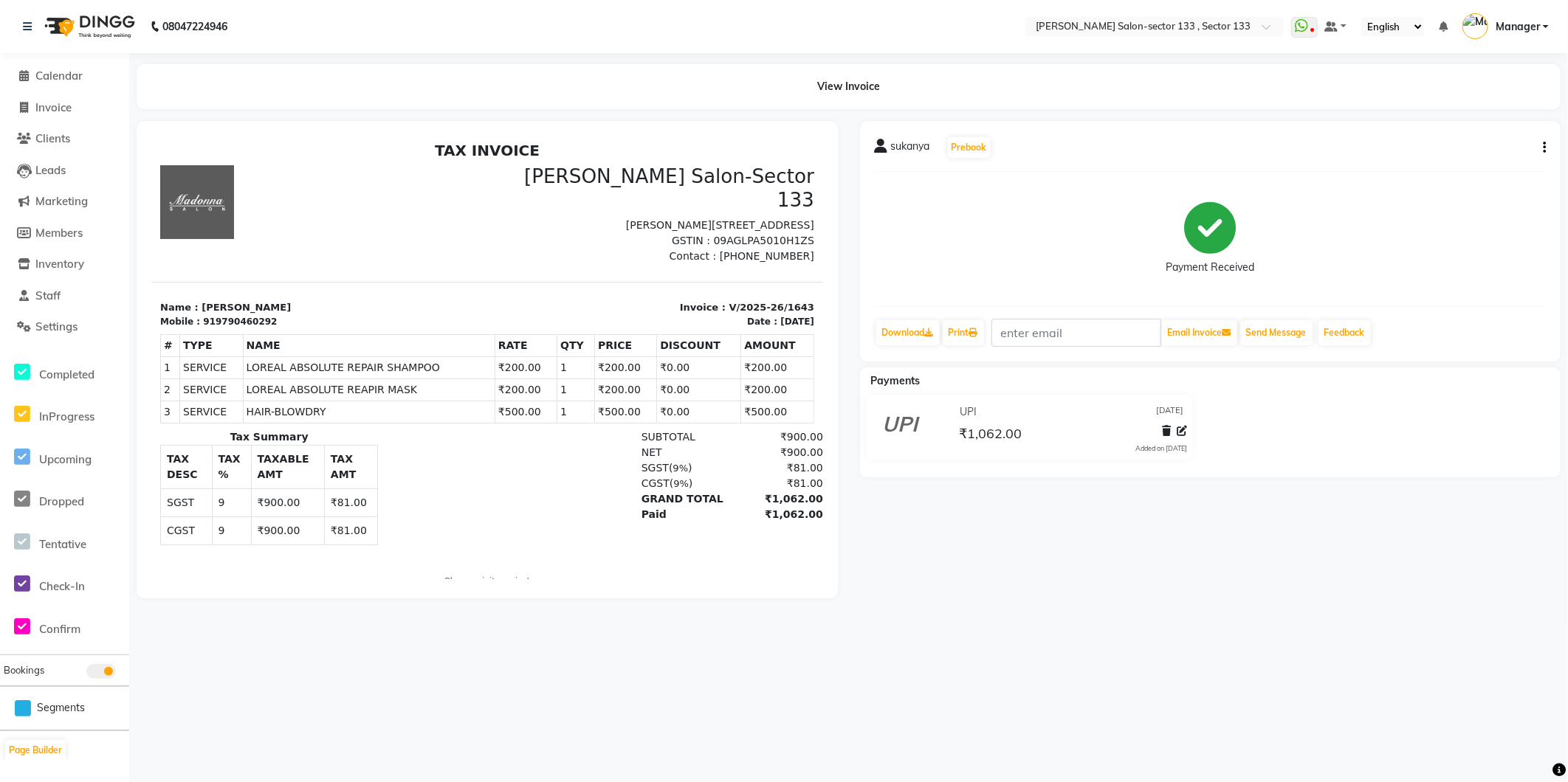
click at [43, 118] on li "Invoice" at bounding box center [65, 108] width 129 height 31
click at [42, 116] on li "Invoice" at bounding box center [65, 108] width 129 height 31
click at [41, 114] on span "Invoice" at bounding box center [54, 107] width 37 height 14
select select "service"
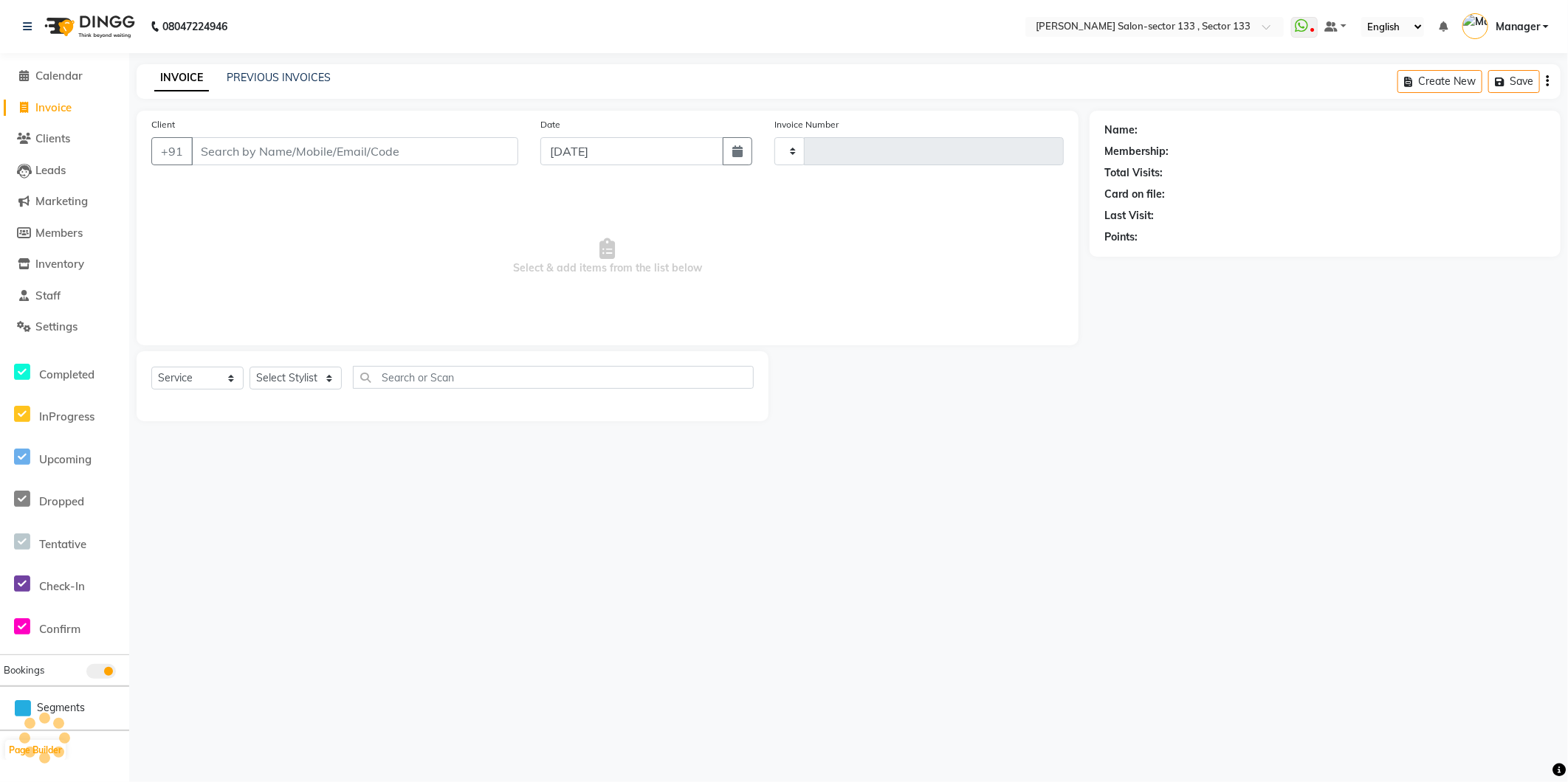
type input "1644"
select select "8302"
